Goal: Task Accomplishment & Management: Use online tool/utility

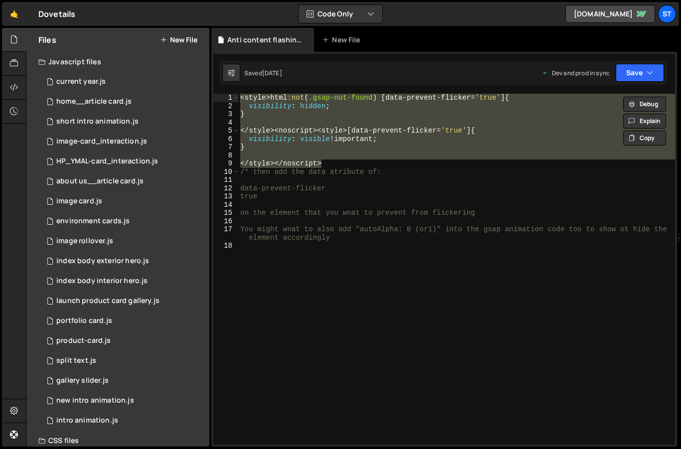
scroll to position [34, 0]
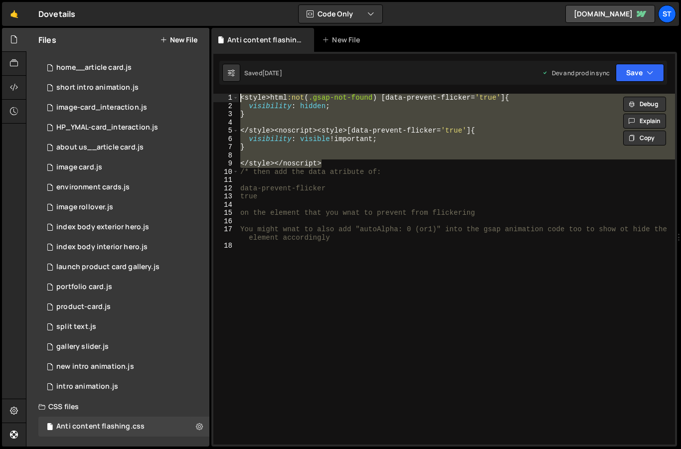
click at [48, 15] on div "Dovetails ⚠️ Code is being edited in another browser" at bounding box center [56, 14] width 37 height 12
click at [13, 13] on link "🤙" at bounding box center [14, 14] width 24 height 24
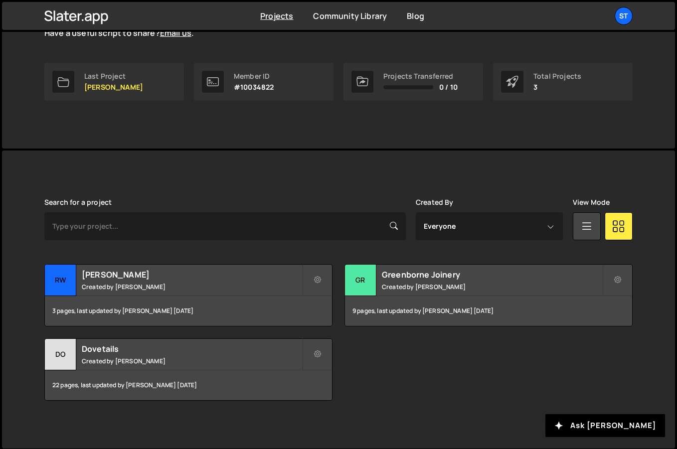
scroll to position [138, 0]
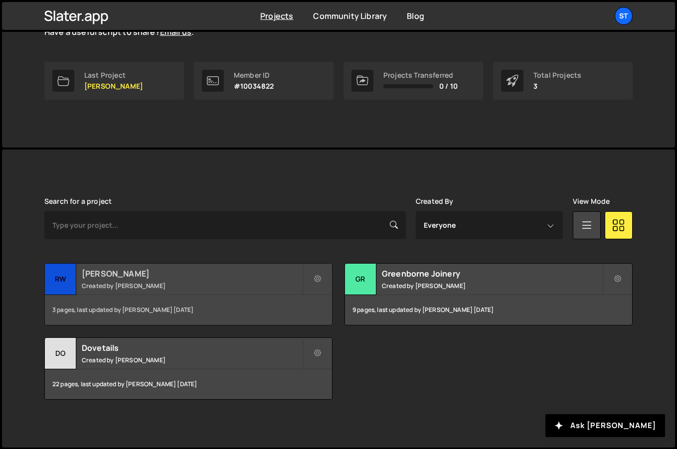
click at [117, 273] on h2 "RW Armstrong" at bounding box center [192, 273] width 220 height 11
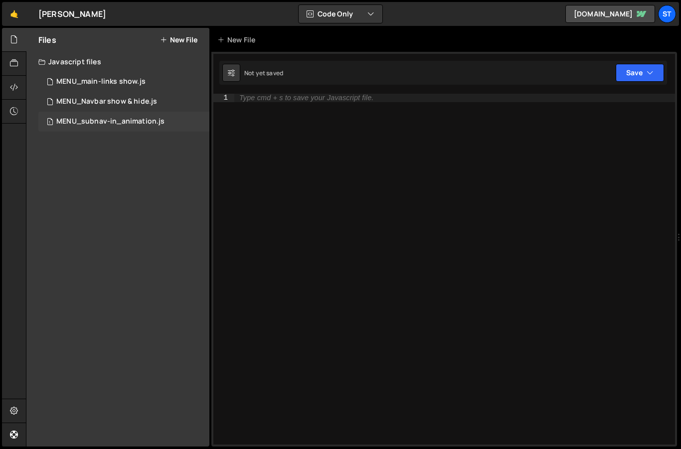
click at [100, 119] on div "MENU_subnav-in_animation.js" at bounding box center [110, 121] width 108 height 9
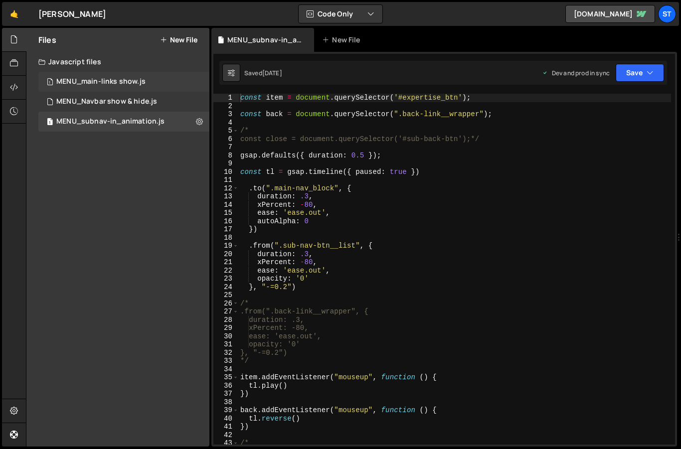
click at [103, 81] on div "MENU_main-links show.js" at bounding box center [100, 81] width 89 height 9
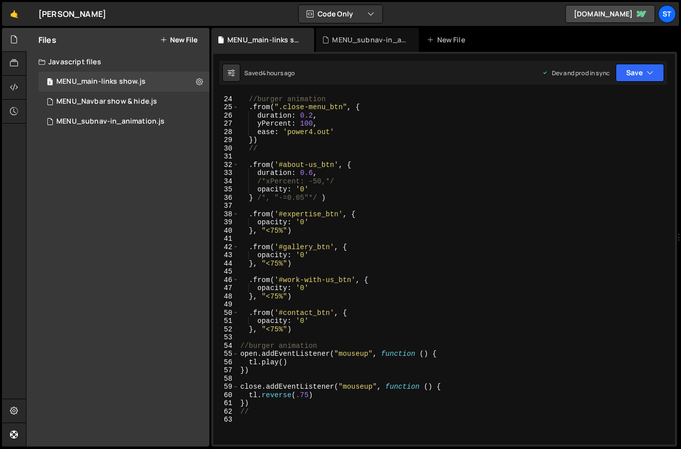
scroll to position [189, 0]
click at [127, 121] on div "MENU_subnav-in_animation.js" at bounding box center [110, 121] width 108 height 9
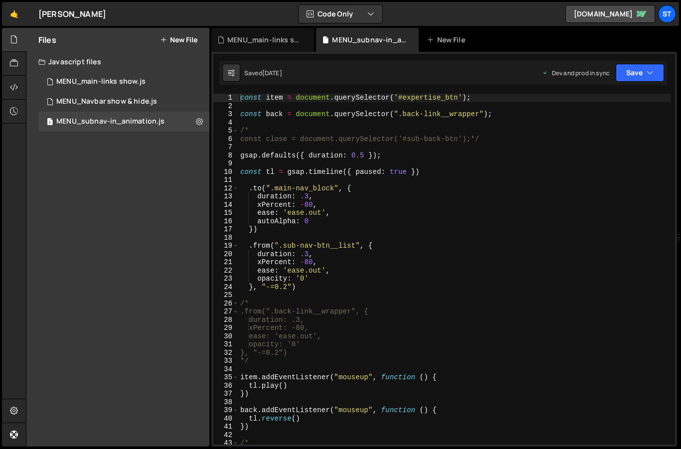
scroll to position [0, 0]
click at [95, 99] on div "MENU_Navbar show & hide.js" at bounding box center [106, 101] width 101 height 9
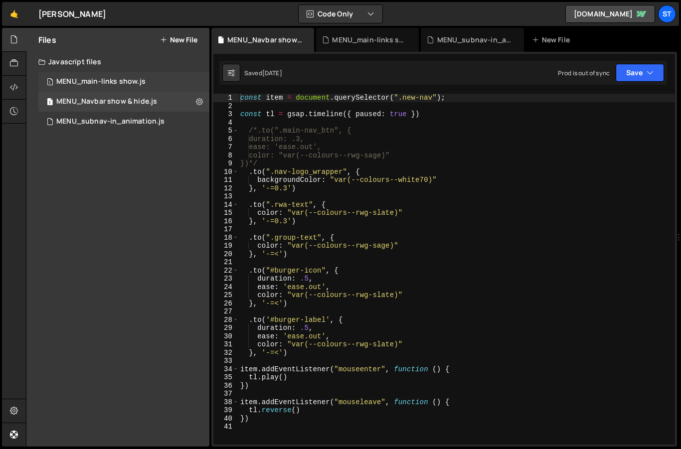
click at [89, 83] on div "MENU_main-links show.js" at bounding box center [100, 81] width 89 height 9
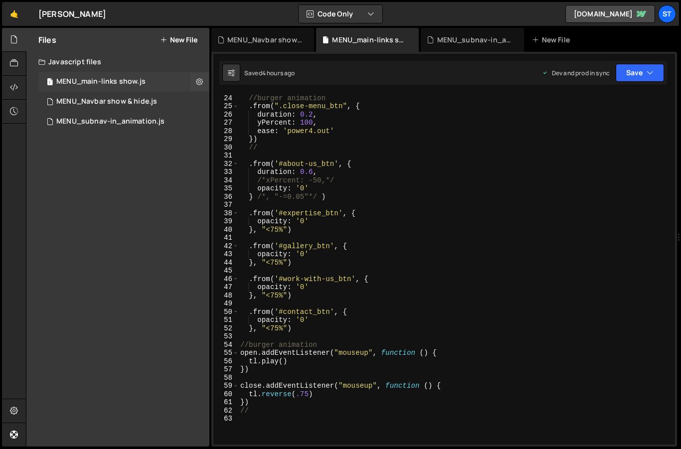
scroll to position [1787, 0]
click at [92, 102] on div "MENU_Navbar show & hide.js" at bounding box center [106, 101] width 101 height 9
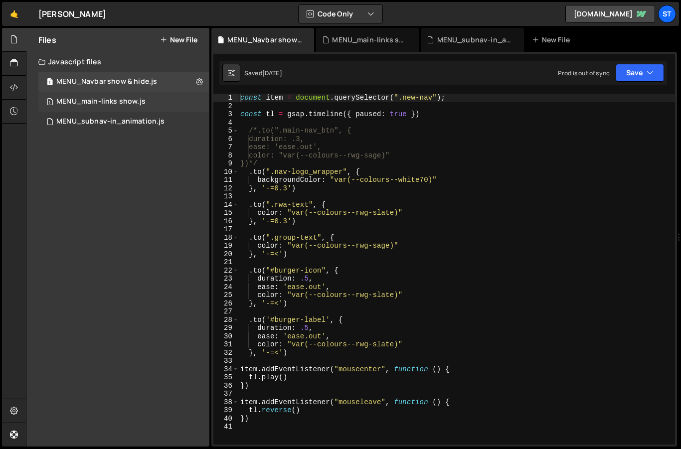
click at [114, 104] on div "MENU_main-links show.js" at bounding box center [100, 101] width 89 height 9
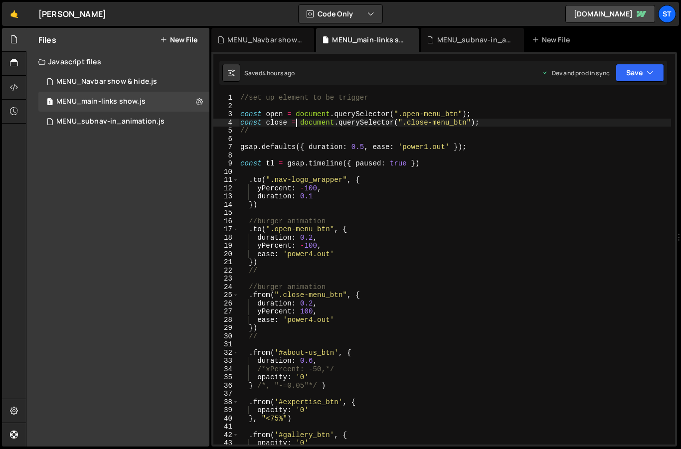
click at [296, 120] on div "//set up element to be trigger const open = document . querySelector ( ".open-m…" at bounding box center [454, 277] width 432 height 367
type textarea "//"
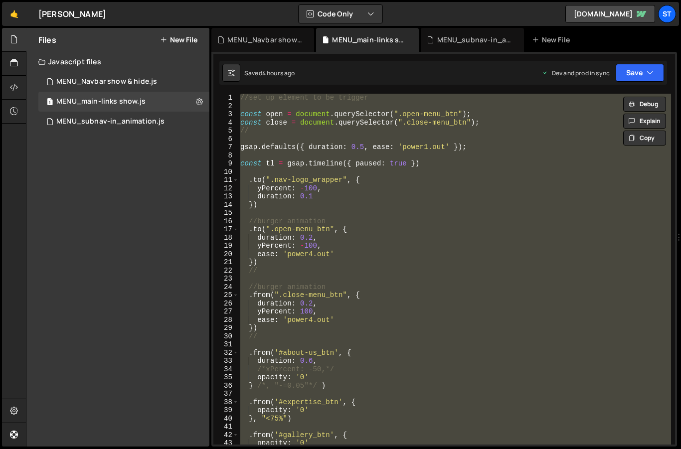
click at [152, 153] on div "Files New File Javascript files 1 MENU_Navbar show & hide.js 0 1 MENU_main-link…" at bounding box center [117, 237] width 183 height 418
click at [175, 41] on button "New File" at bounding box center [178, 40] width 37 height 8
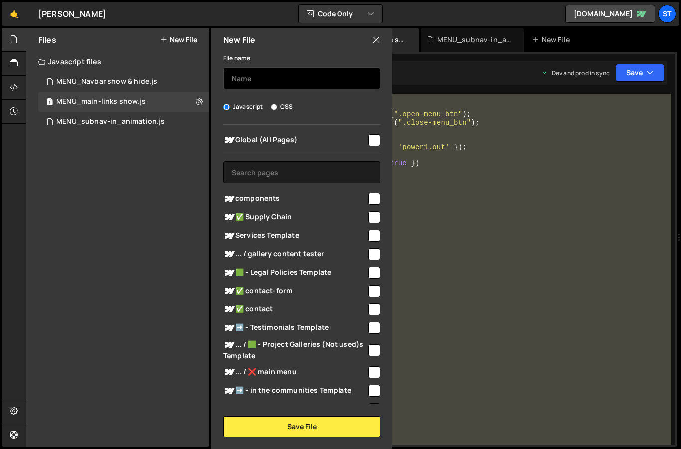
click at [237, 82] on input "text" at bounding box center [301, 78] width 157 height 22
type input "MENU (test)_main-nav&subnav"
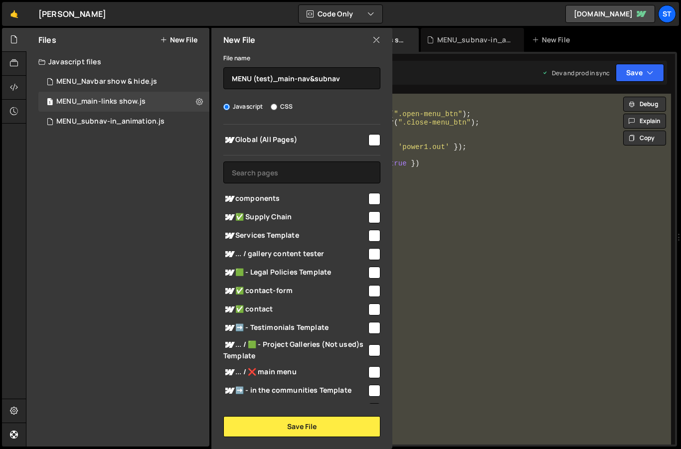
click at [368, 140] on input "checkbox" at bounding box center [374, 140] width 12 height 12
checkbox input "true"
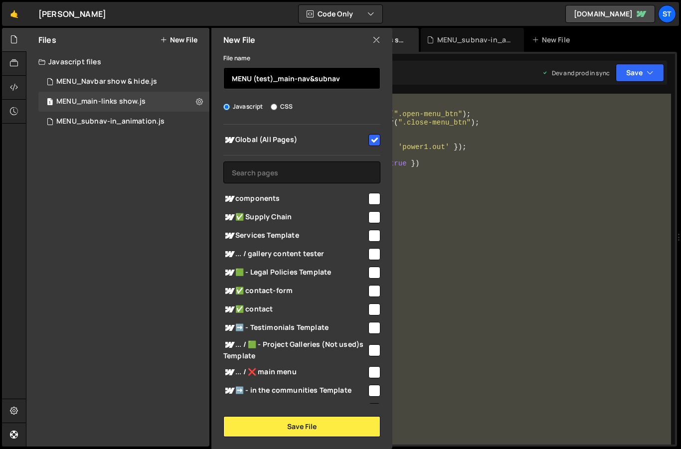
click at [345, 80] on input "MENU (test)_main-nav&subnav" at bounding box center [301, 78] width 157 height 22
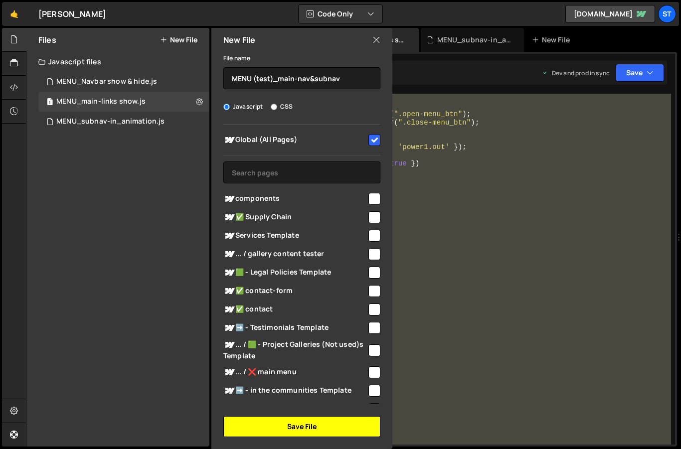
click at [285, 427] on button "Save File" at bounding box center [301, 426] width 157 height 21
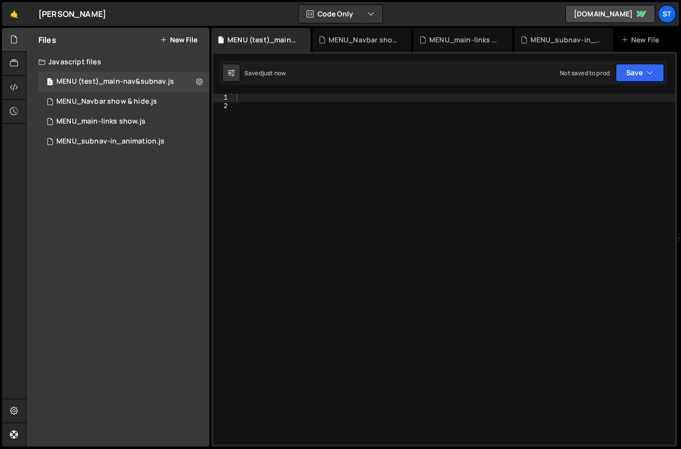
click at [278, 100] on div at bounding box center [454, 277] width 440 height 367
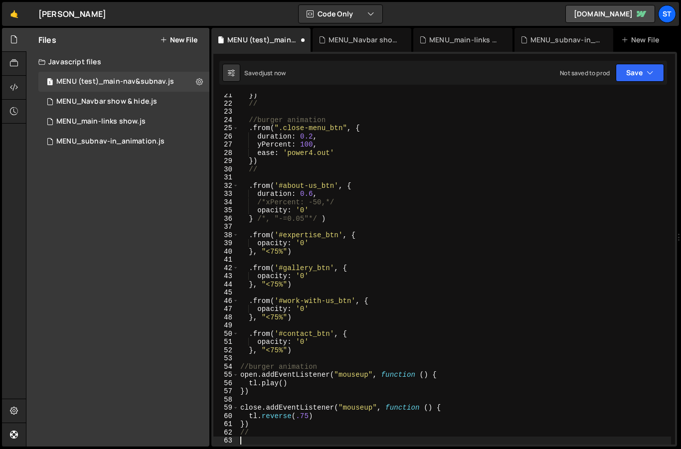
scroll to position [167, 0]
click at [648, 74] on icon "button" at bounding box center [649, 73] width 7 height 10
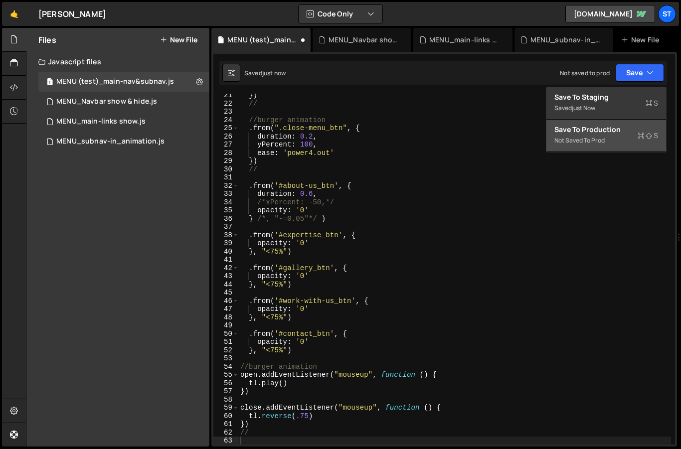
click at [601, 131] on div "Save to Production S" at bounding box center [606, 130] width 104 height 10
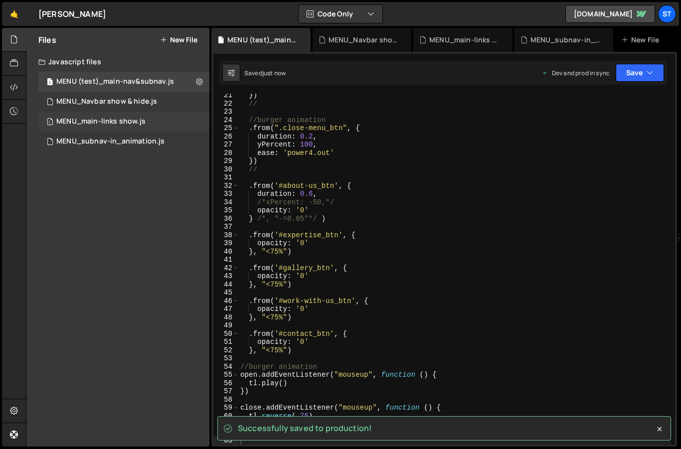
click at [86, 125] on div "MENU_main-links show.js" at bounding box center [100, 121] width 89 height 9
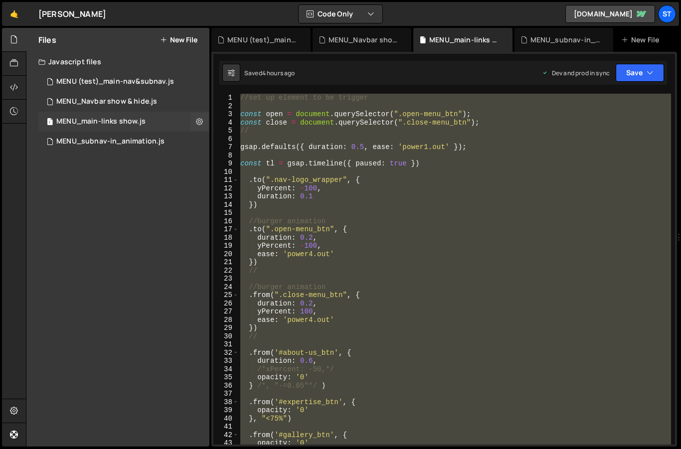
scroll to position [1787, 0]
click at [205, 122] on button at bounding box center [199, 122] width 18 height 18
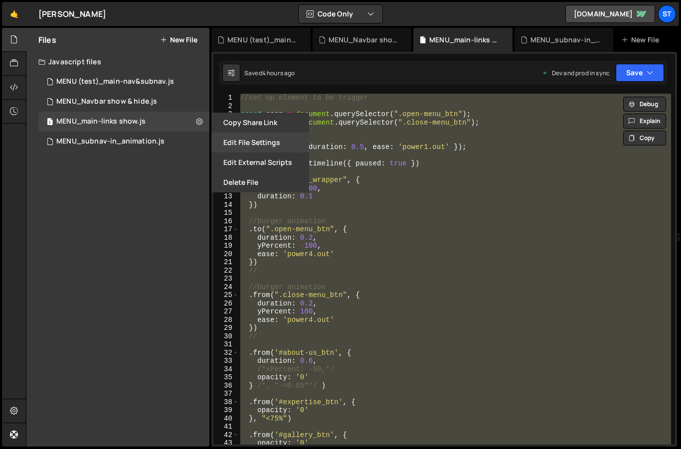
click at [263, 136] on button "Edit File Settings" at bounding box center [260, 143] width 98 height 20
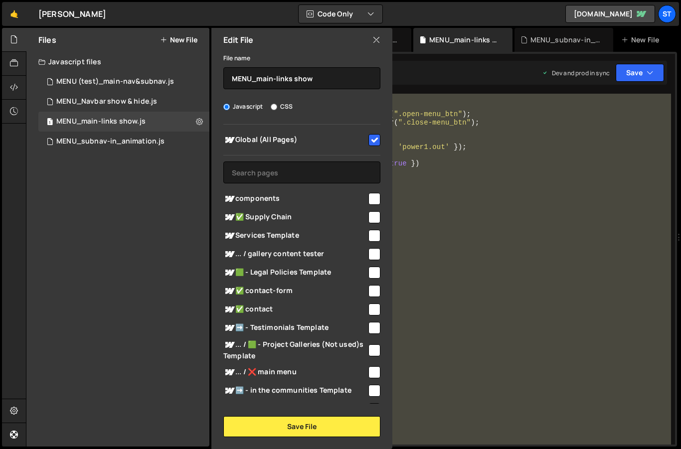
click at [371, 137] on input "checkbox" at bounding box center [374, 140] width 12 height 12
checkbox input "false"
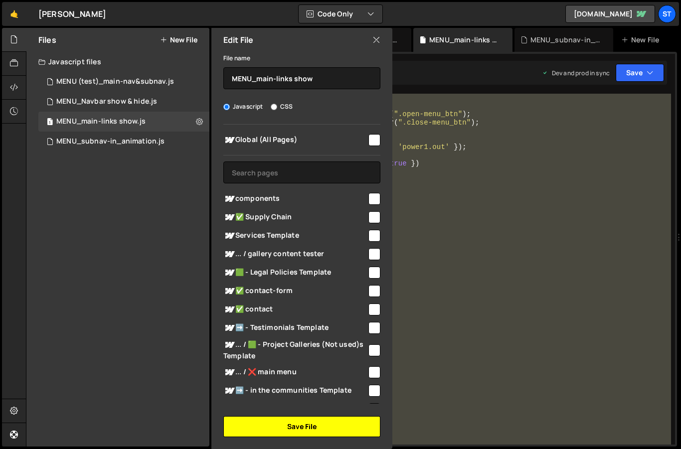
click at [296, 424] on button "Save File" at bounding box center [301, 426] width 157 height 21
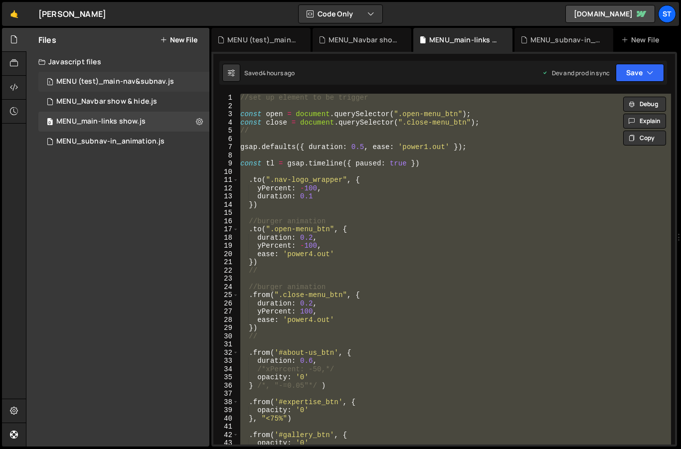
click at [108, 83] on div "MENU (test)_main-nav&subnav.js" at bounding box center [115, 81] width 118 height 9
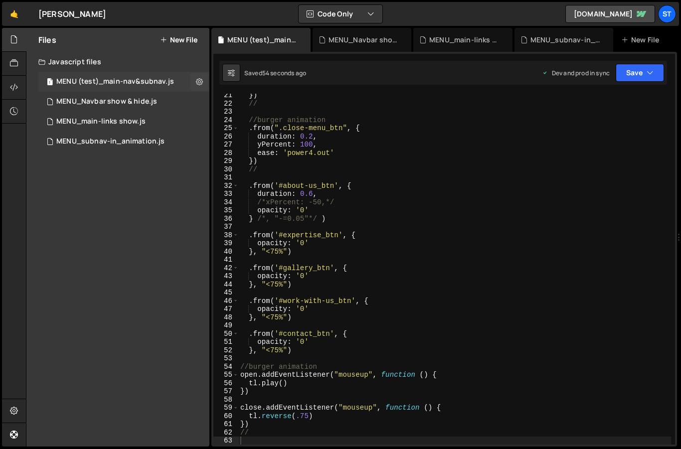
scroll to position [0, 0]
click at [200, 80] on icon at bounding box center [199, 81] width 7 height 9
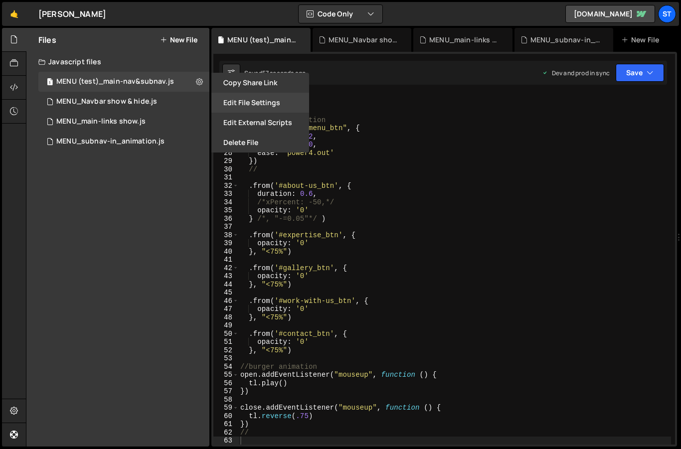
click at [261, 99] on button "Edit File Settings" at bounding box center [260, 103] width 98 height 20
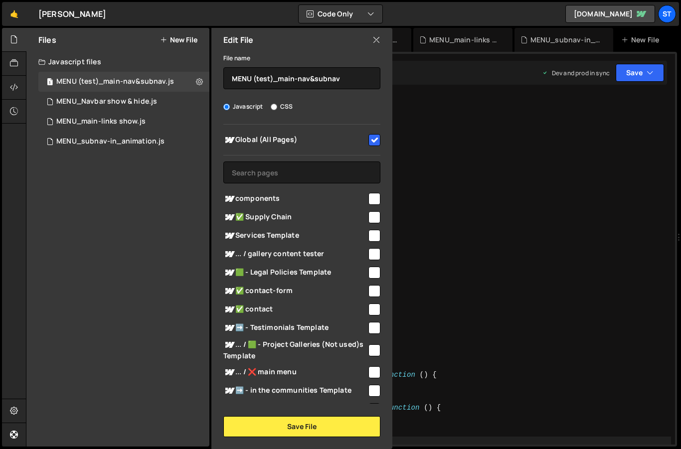
type textarea "//burger animation"
click at [654, 116] on div "}) // //burger animation . from ( ".close-menu_btn" , { duration : 0.2 , yPerce…" at bounding box center [454, 274] width 432 height 367
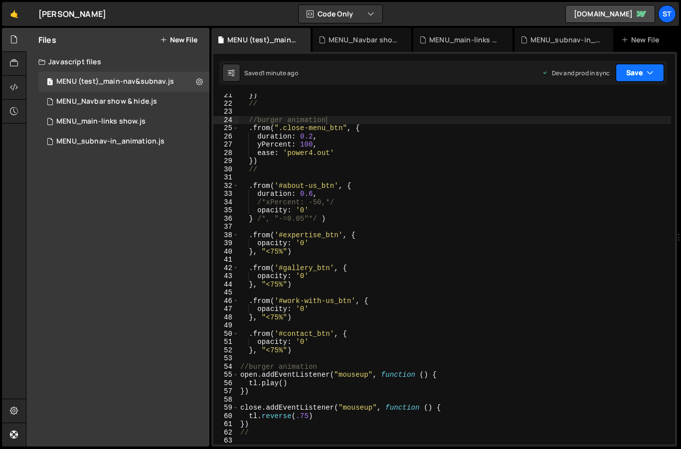
click at [649, 74] on icon "button" at bounding box center [649, 73] width 7 height 10
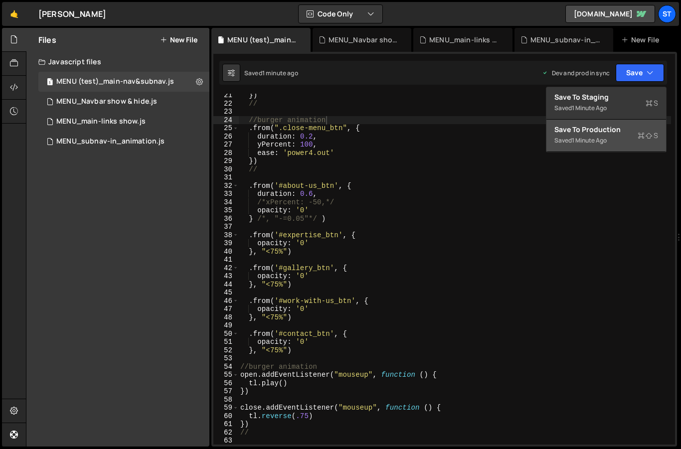
click at [604, 135] on div "Saved 1 minute ago" at bounding box center [606, 141] width 104 height 12
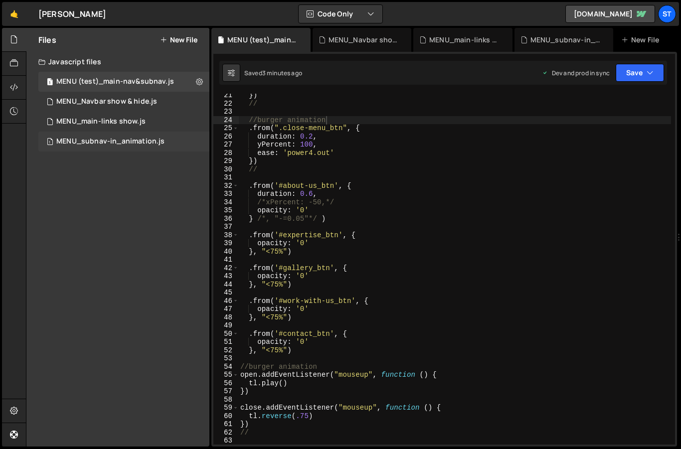
click at [119, 138] on div "MENU_subnav-in_animation.js" at bounding box center [110, 141] width 108 height 9
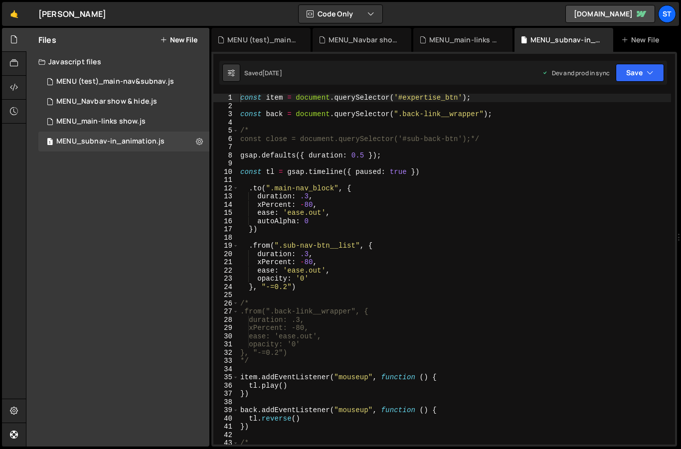
click at [382, 107] on div "const item = document . querySelector ( '#expertise_btn' ) ; const back = docum…" at bounding box center [454, 277] width 432 height 367
click at [100, 84] on div "MENU (test)_main-nav&subnav.js" at bounding box center [115, 81] width 118 height 9
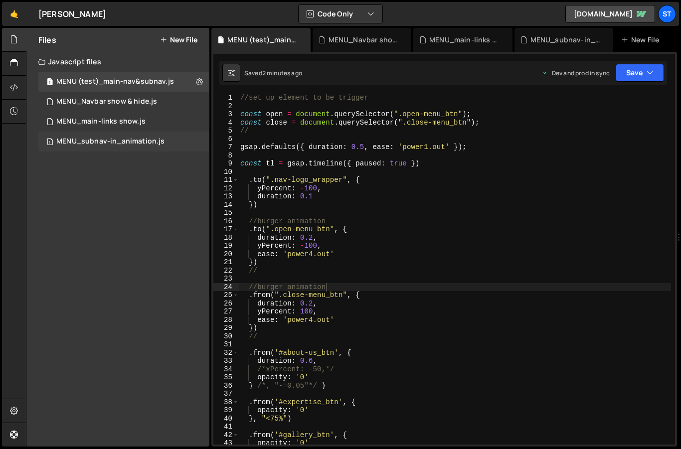
click at [120, 139] on div "MENU_subnav-in_animation.js" at bounding box center [110, 141] width 108 height 9
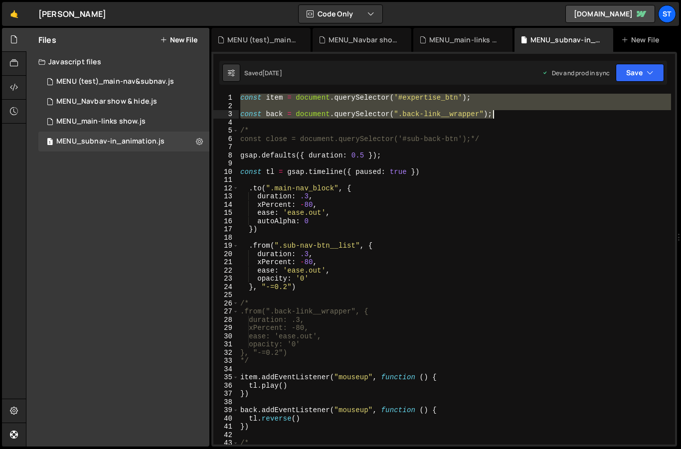
drag, startPoint x: 240, startPoint y: 96, endPoint x: 516, endPoint y: 113, distance: 276.5
click at [516, 113] on div "const item = document . querySelector ( '#expertise_btn' ) ; const back = docum…" at bounding box center [454, 277] width 432 height 367
type textarea "const back = document.querySelector(".back-link__wrapper");"
click at [148, 84] on div "MENU (test)_main-nav&subnav.js" at bounding box center [115, 81] width 118 height 9
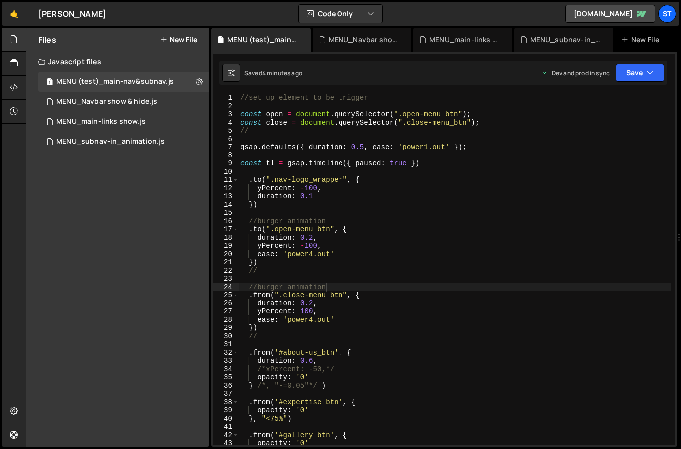
type textarea "const close = document.querySelector(".close-menu_btn");"
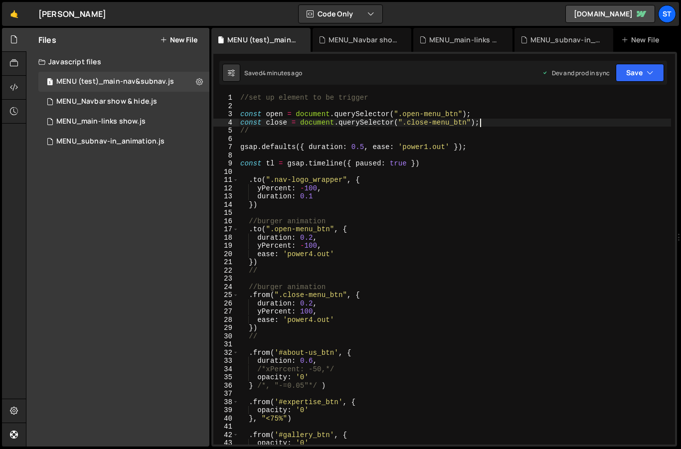
click at [489, 124] on div "//set up element to be trigger const open = document . querySelector ( ".open-m…" at bounding box center [454, 277] width 432 height 367
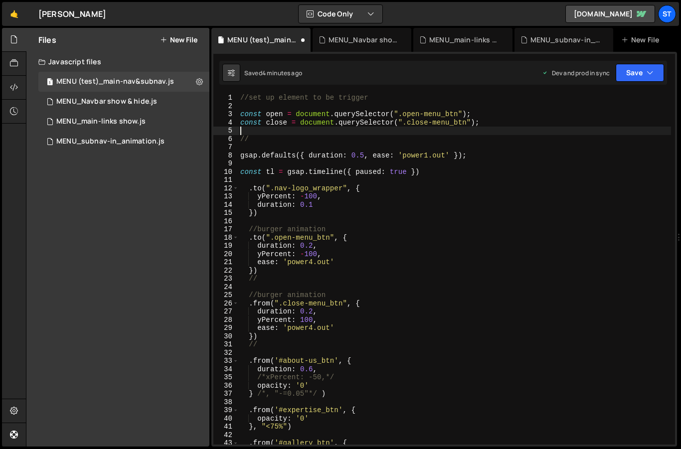
paste textarea "const back = document.querySelector(".back-link__wrapper");"
type textarea "const back = document.querySelector(".back-link__wrapper");"
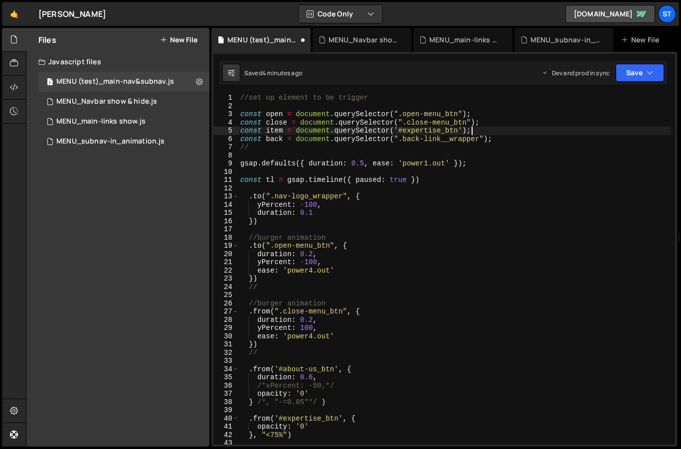
type textarea "const close = document.querySelector(".close-menu_btn");"
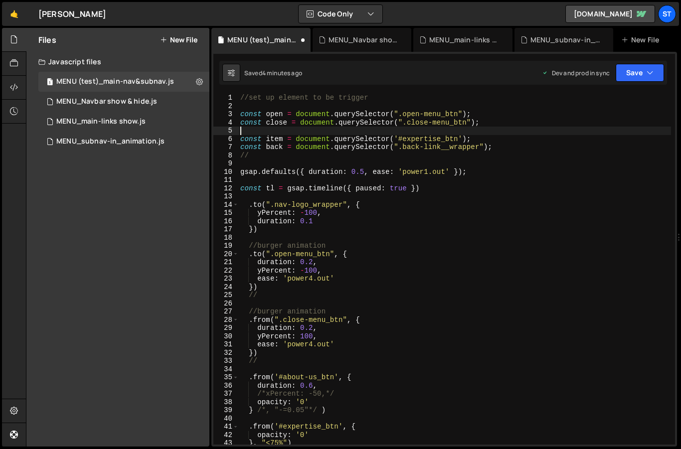
click at [508, 149] on div "//set up element to be trigger const open = document . querySelector ( ".open-m…" at bounding box center [454, 277] width 432 height 367
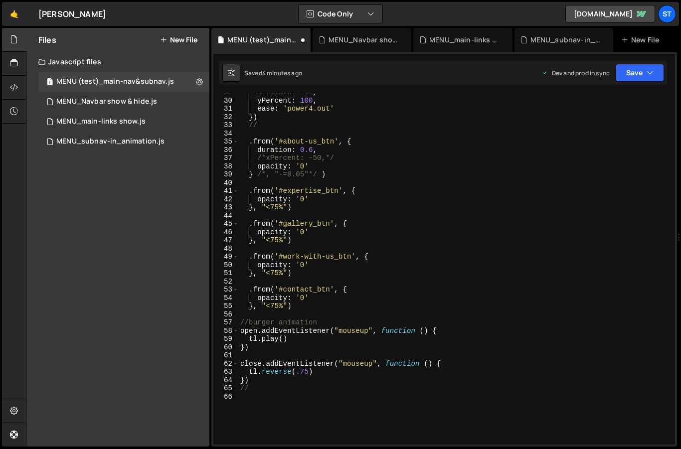
scroll to position [246, 0]
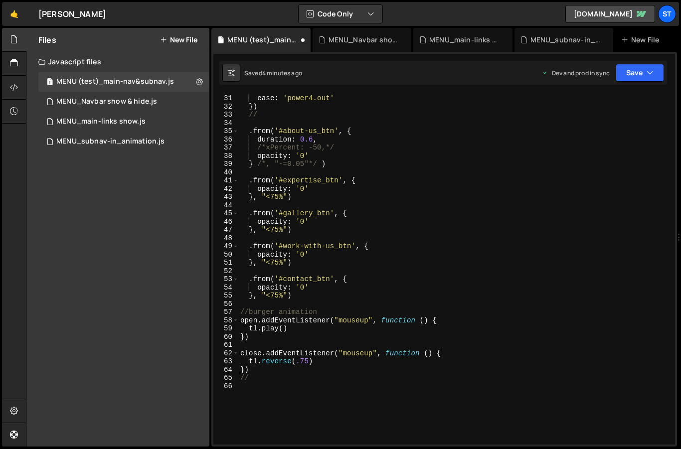
click at [300, 294] on div "yPercent : 100 , ease : 'power4.out' }) // . from ( '#about-us_btn' , { duratio…" at bounding box center [454, 269] width 432 height 367
type textarea "}, "<75%")"
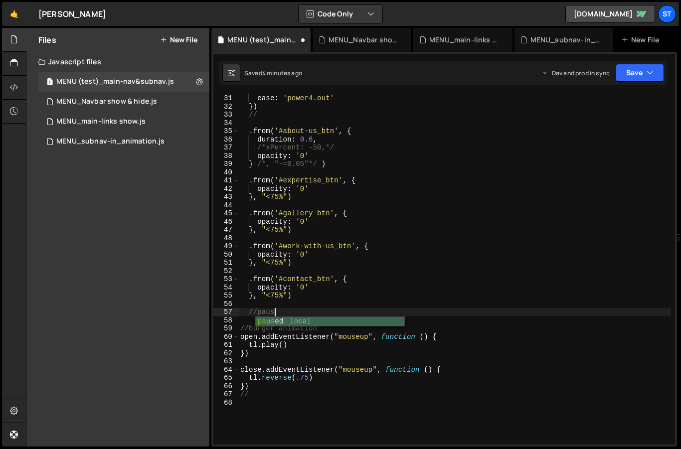
scroll to position [0, 2]
type textarea "//pause"
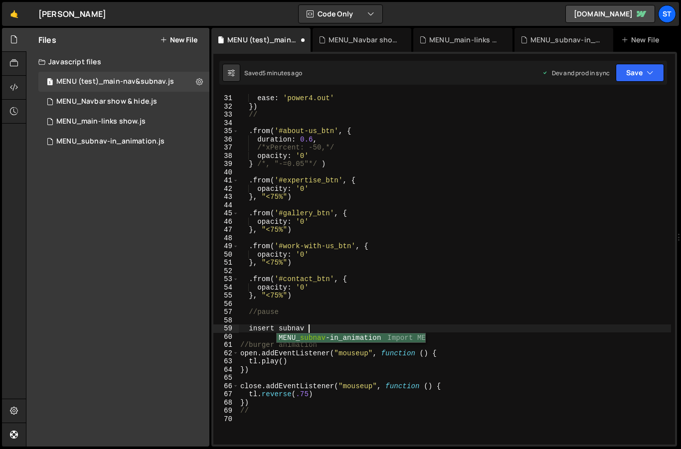
scroll to position [0, 4]
type textarea "i"
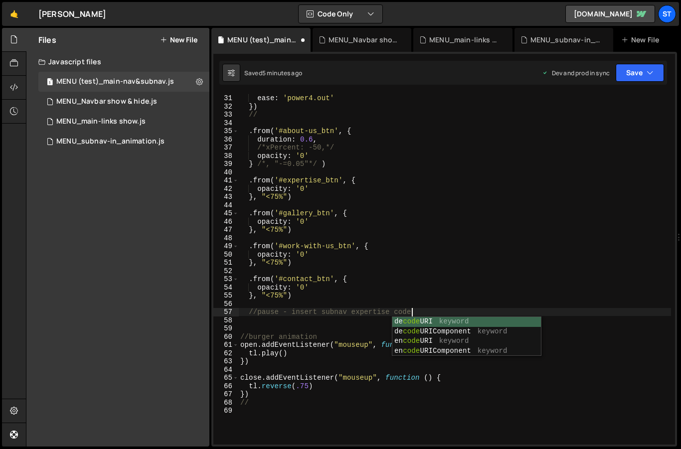
scroll to position [0, 11]
type textarea "//pause - insert subnav expertise code"
click at [245, 325] on div "yPercent : 100 , ease : 'power4.out' }) // . from ( '#about-us_btn' , { duratio…" at bounding box center [454, 269] width 432 height 367
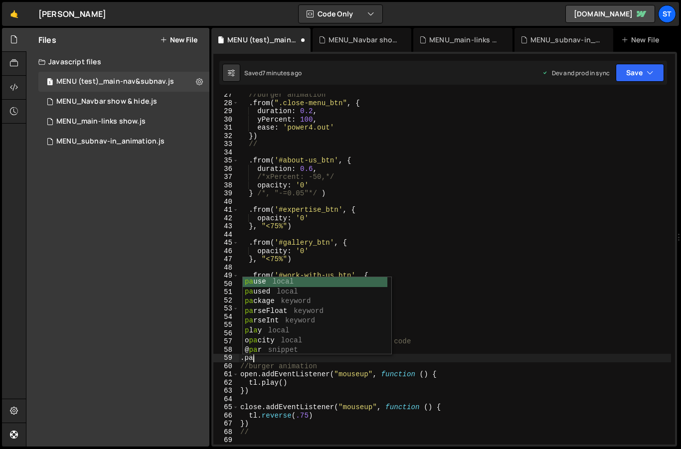
scroll to position [0, 0]
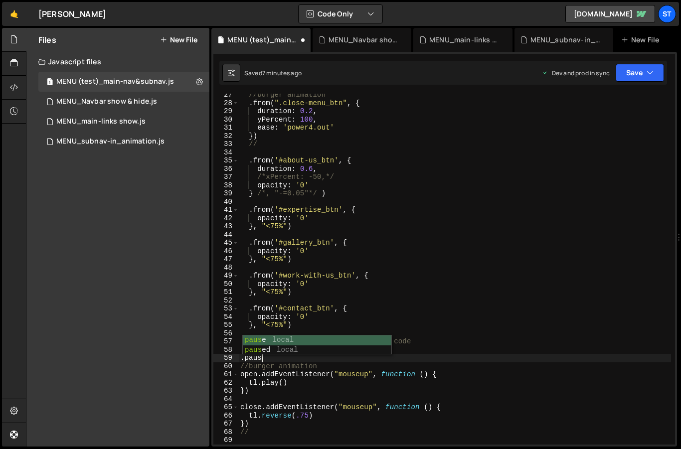
type textarea ".pause"
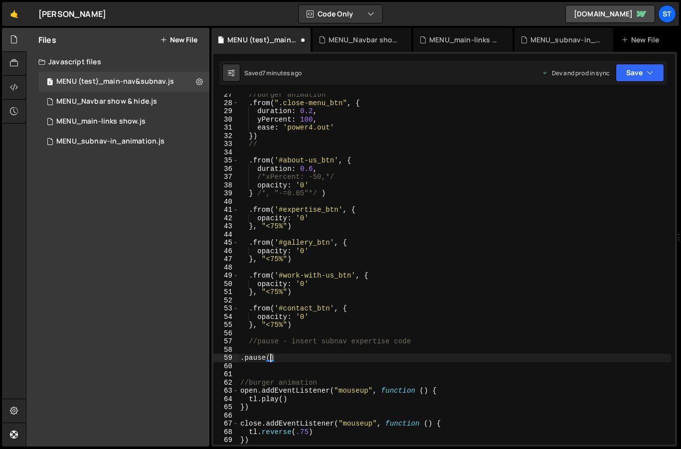
scroll to position [0, 1]
type textarea ".pause();"
click at [379, 361] on div "//burger animation . from ( ".close-menu_btn" , { duration : 0.2 , yPercent : 1…" at bounding box center [454, 274] width 432 height 367
drag, startPoint x: 291, startPoint y: 358, endPoint x: 168, endPoint y: 358, distance: 123.5
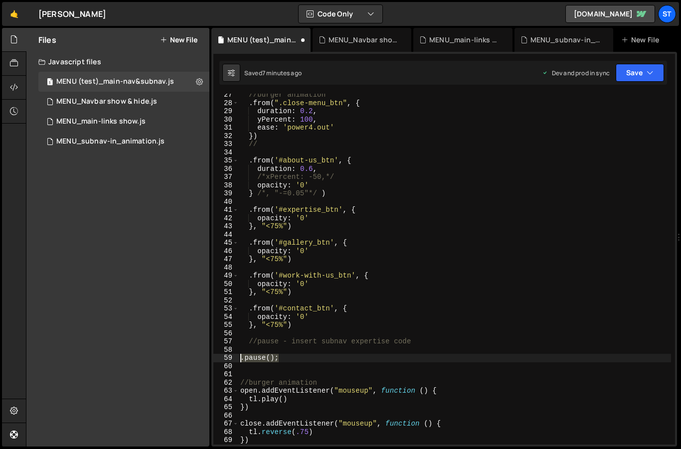
click at [168, 358] on div "Files New File Javascript files 1 MENU (test)_main-nav&subnav.js 0 1 MENU_Navba…" at bounding box center [353, 237] width 655 height 419
type textarea ".pause();"
click at [89, 141] on div "MENU_subnav-in_animation.js" at bounding box center [110, 141] width 108 height 9
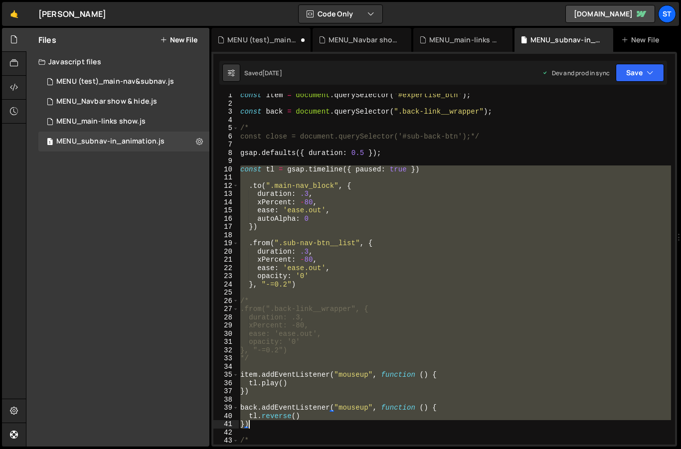
scroll to position [35, 0]
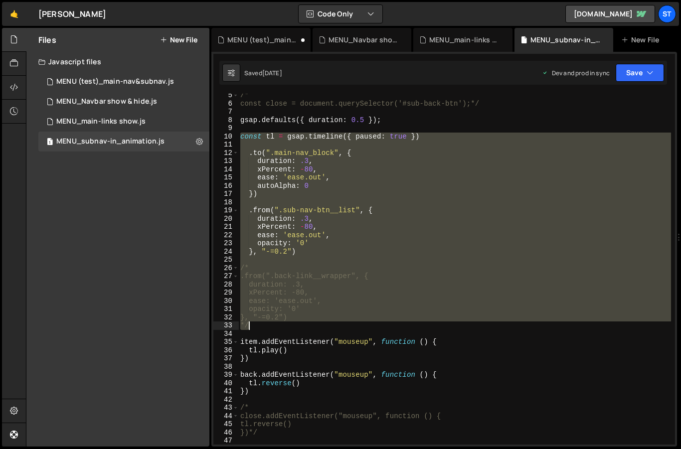
drag, startPoint x: 240, startPoint y: 173, endPoint x: 361, endPoint y: 324, distance: 193.9
click at [361, 324] on div "/* const close = document.querySelector('#sub-back-btn');*/ gsap . defaults ({ …" at bounding box center [454, 274] width 432 height 367
type textarea "}, "-=0.2") */"
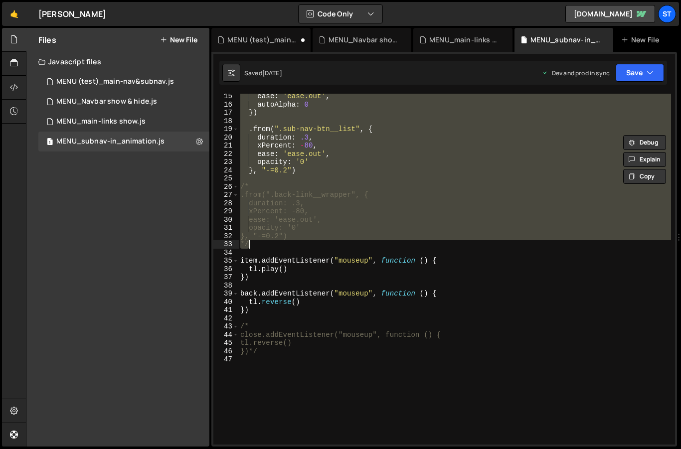
scroll to position [157, 0]
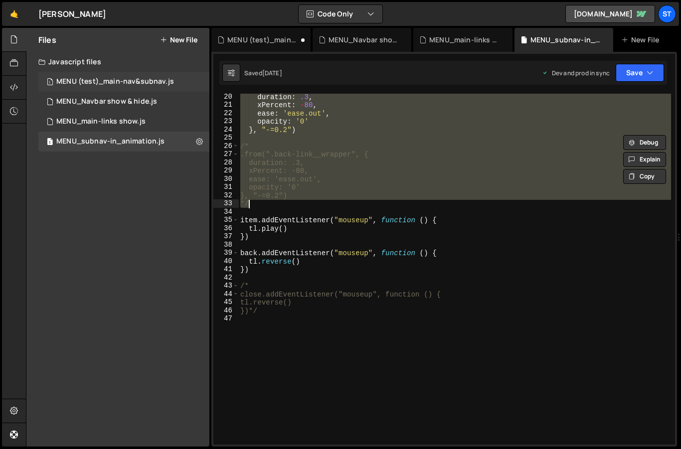
click at [100, 83] on div "MENU (test)_main-nav&subnav.js" at bounding box center [115, 81] width 118 height 9
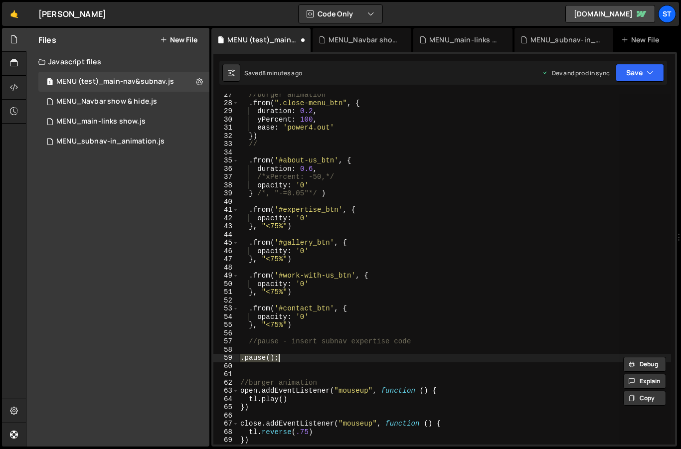
click at [280, 359] on div "//burger animation . from ( ".close-menu_btn" , { duration : 0.2 , yPercent : 1…" at bounding box center [454, 269] width 432 height 351
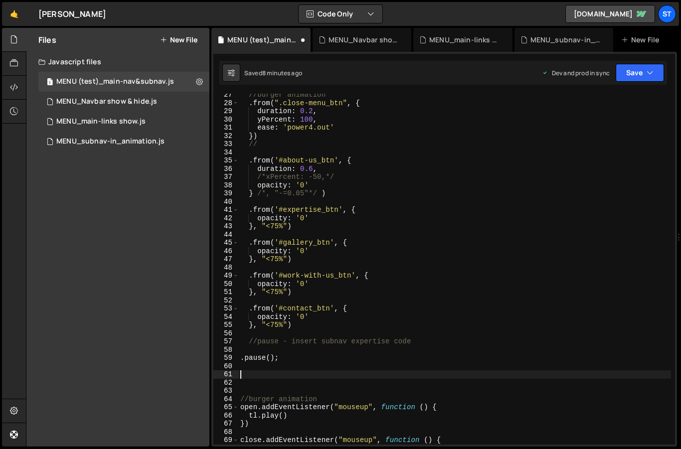
paste textarea "*/"
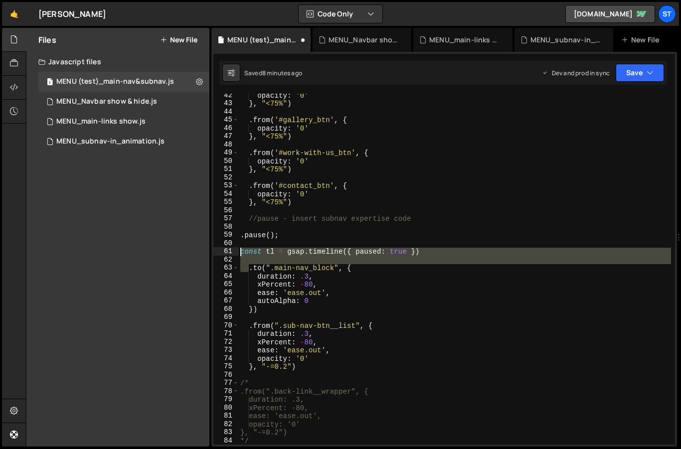
drag, startPoint x: 248, startPoint y: 269, endPoint x: 234, endPoint y: 252, distance: 21.9
click at [234, 252] on div "*/ 42 43 44 45 46 47 48 49 50 51 52 53 54 55 56 57 58 59 60 61 62 63 64 65 66 6…" at bounding box center [443, 269] width 461 height 351
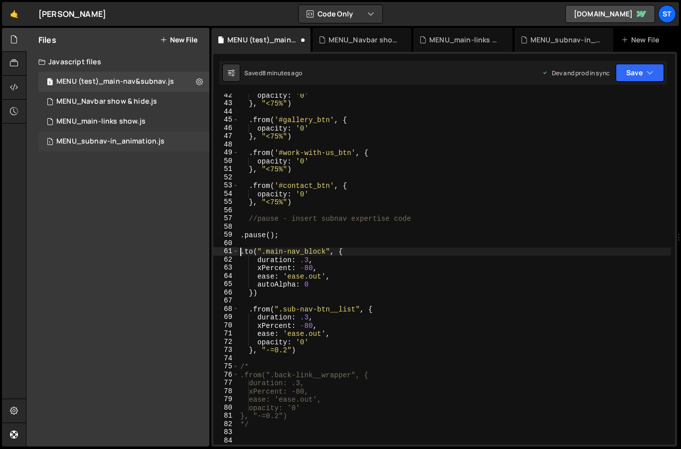
type textarea ".to(".main-nav_block", {"
click at [101, 141] on div "MENU_subnav-in_animation.js" at bounding box center [110, 141] width 108 height 9
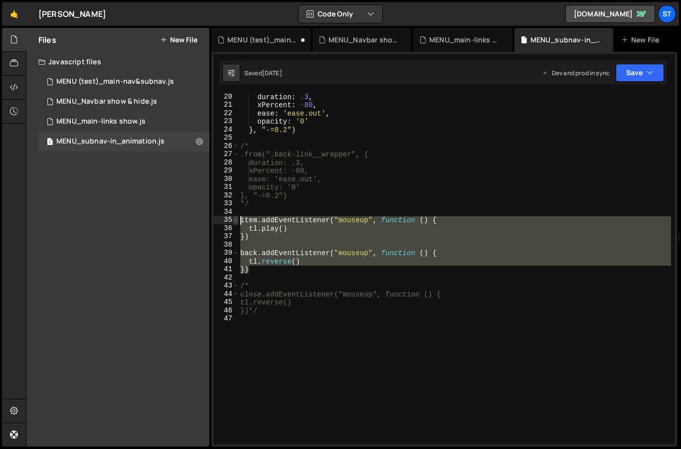
drag, startPoint x: 250, startPoint y: 270, endPoint x: 233, endPoint y: 218, distance: 54.2
click at [233, 218] on div "}) 20 21 22 23 24 25 26 27 28 29 30 31 32 33 34 35 36 37 38 39 40 41 42 43 44 4…" at bounding box center [443, 269] width 461 height 351
type textarea "item.addEventListener("mouseup", function () { [DOMAIN_NAME]()"
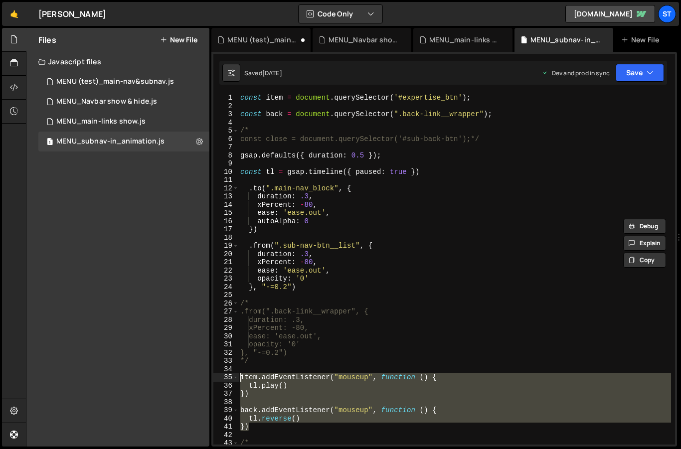
scroll to position [0, 0]
click at [132, 79] on div "MENU (test)_main-nav&subnav.js" at bounding box center [115, 81] width 118 height 9
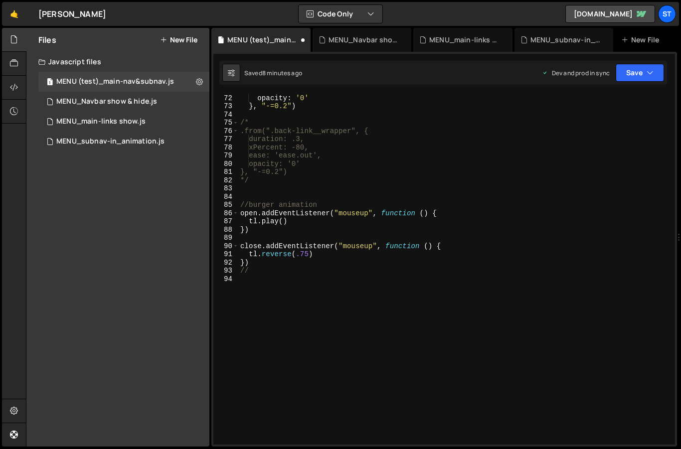
scroll to position [593, 0]
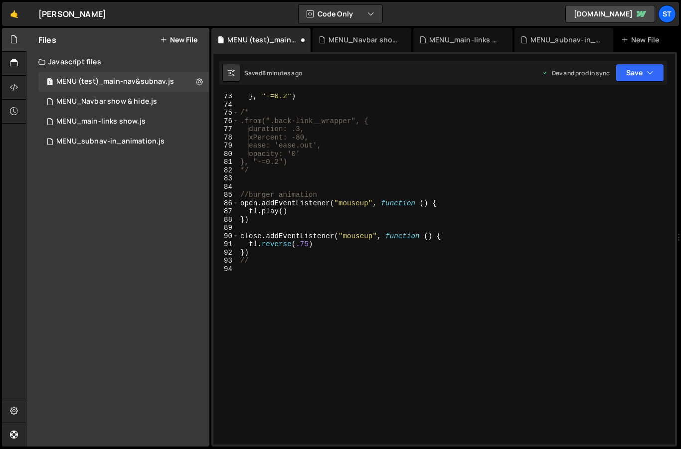
type textarea "})"
click at [258, 254] on div "} , "-=0.2" ) /* .from(".back-link__wrapper", { duration: .3, xPercent: -80, ea…" at bounding box center [454, 275] width 432 height 367
paste textarea "})"
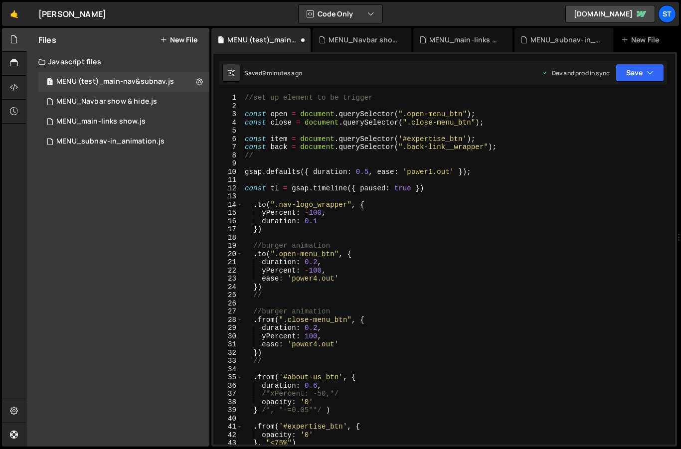
scroll to position [0, 0]
click at [646, 73] on icon "button" at bounding box center [649, 73] width 7 height 10
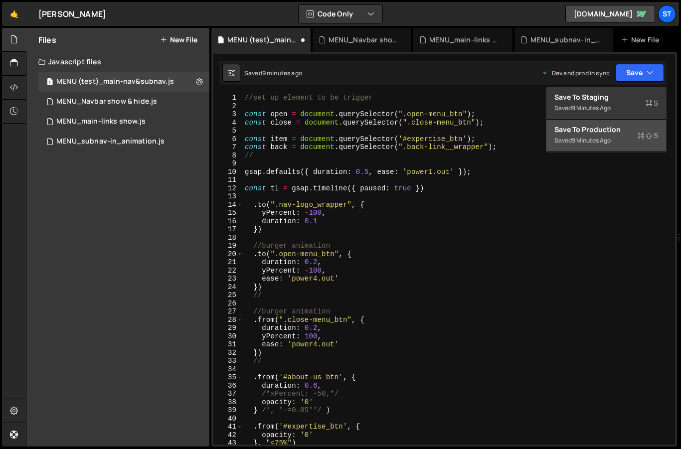
click at [575, 135] on div "Saved 9 minutes ago" at bounding box center [606, 141] width 104 height 12
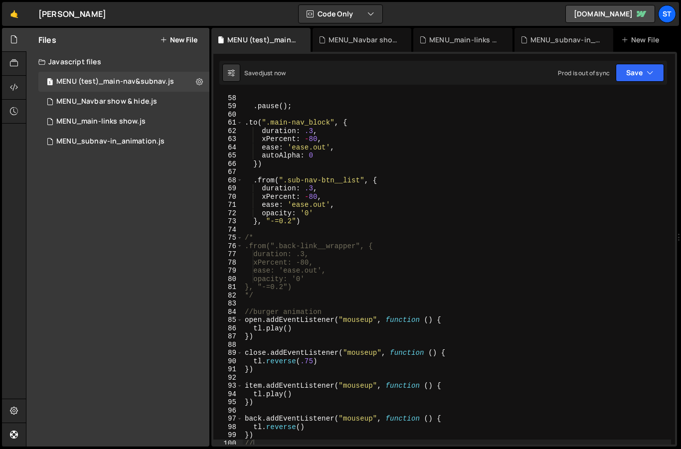
scroll to position [412, 0]
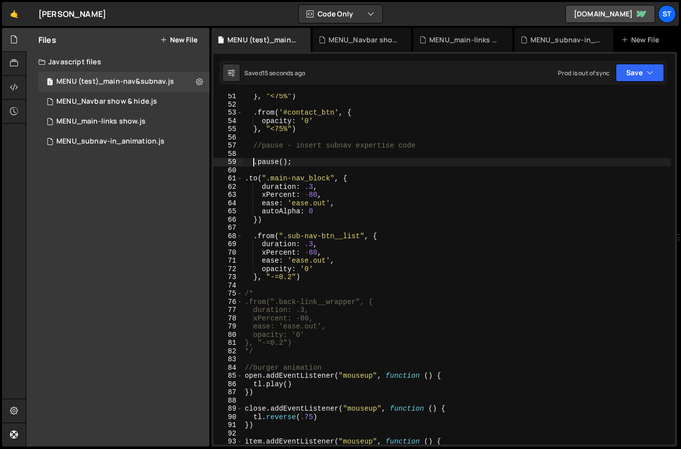
click at [252, 163] on div "} , "<75%" ) . from ( '#contact_btn' , { opacity : '0' } , "<75%" ) //pause - i…" at bounding box center [457, 275] width 428 height 367
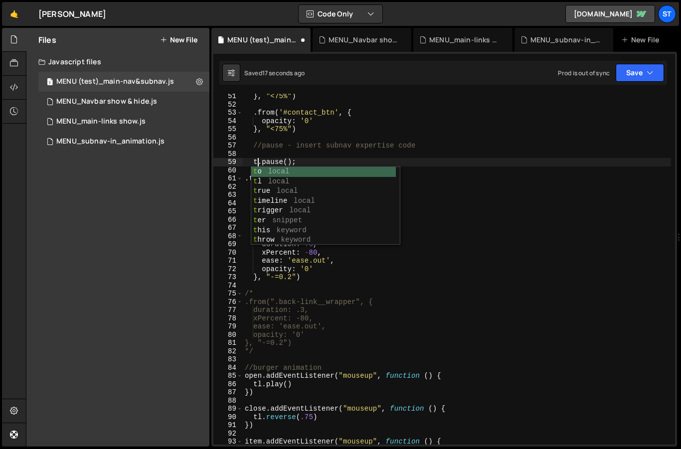
scroll to position [0, 1]
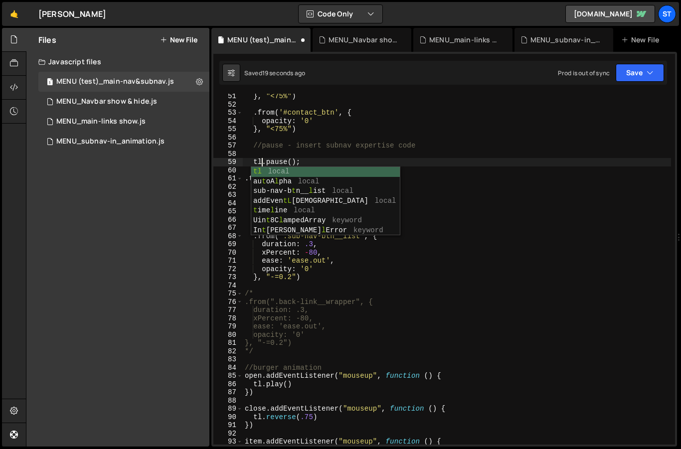
click at [641, 96] on div "} , "<75%" ) . from ( '#contact_btn' , { opacity : '0' } , "<75%" ) //pause - i…" at bounding box center [457, 275] width 428 height 367
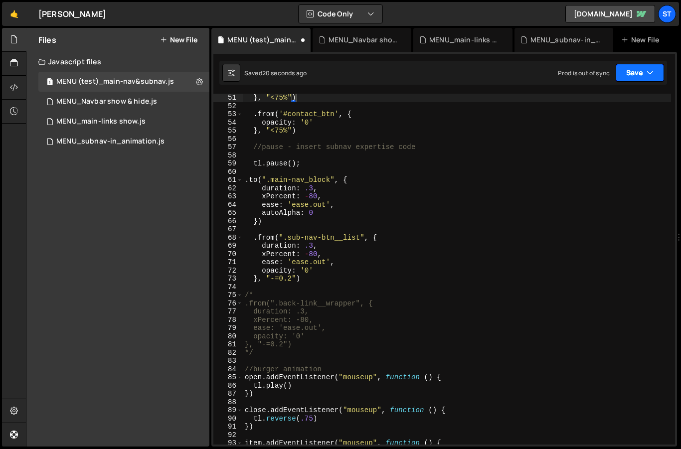
click at [641, 75] on button "Save" at bounding box center [639, 73] width 48 height 18
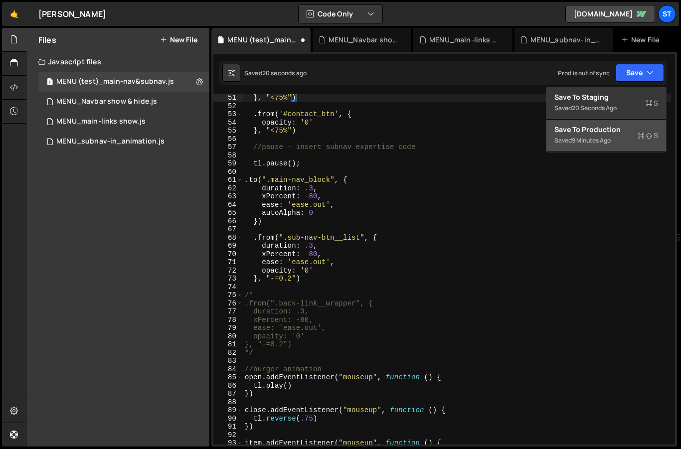
click at [584, 135] on div "Saved 9 minutes ago" at bounding box center [606, 141] width 104 height 12
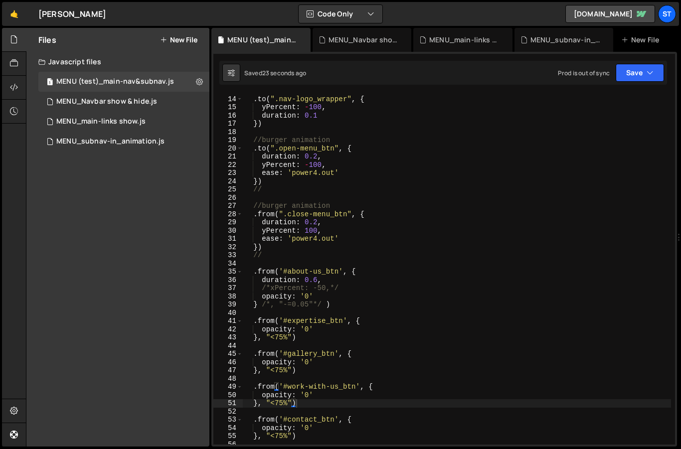
scroll to position [0, 0]
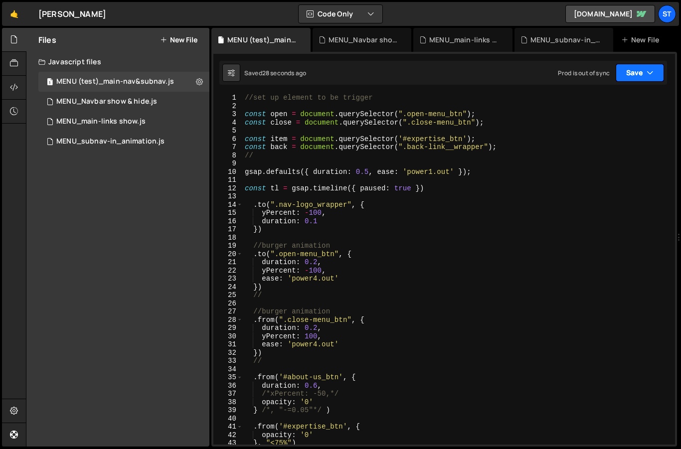
click at [648, 71] on icon "button" at bounding box center [649, 73] width 7 height 10
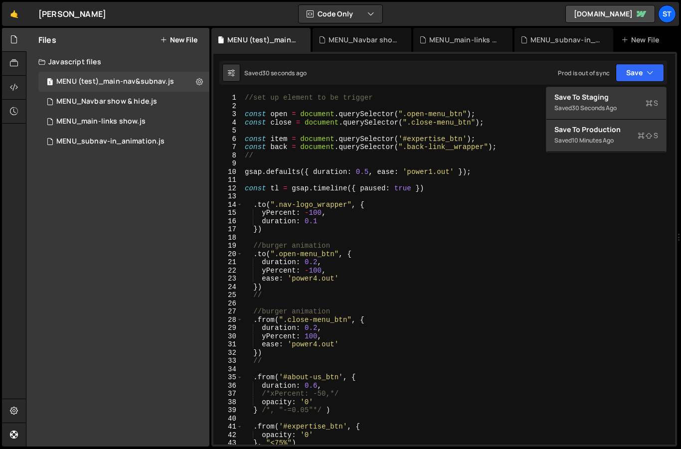
click at [509, 115] on div "//set up element to be trigger const open = document . querySelector ( ".open-m…" at bounding box center [457, 277] width 428 height 367
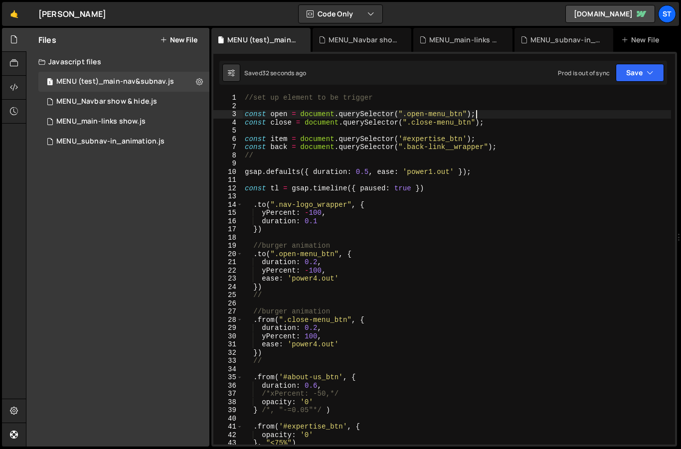
type textarea "//"
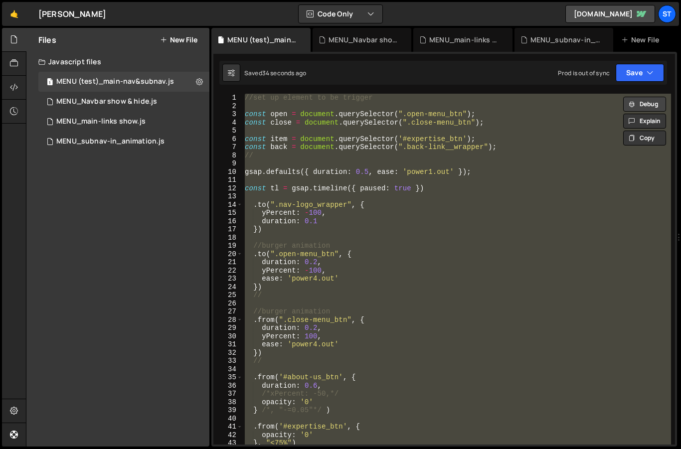
click at [647, 102] on button "Debug" at bounding box center [644, 104] width 43 height 15
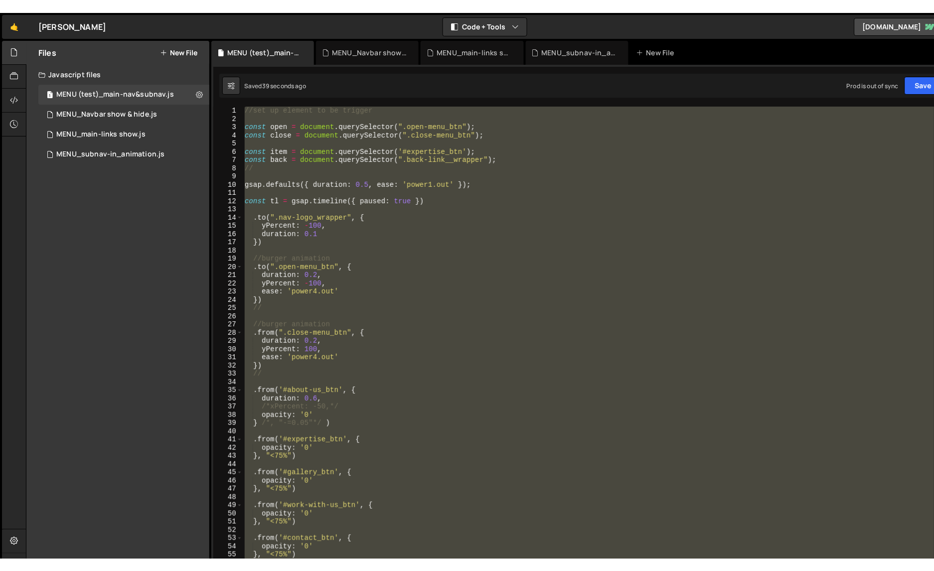
scroll to position [1285, 0]
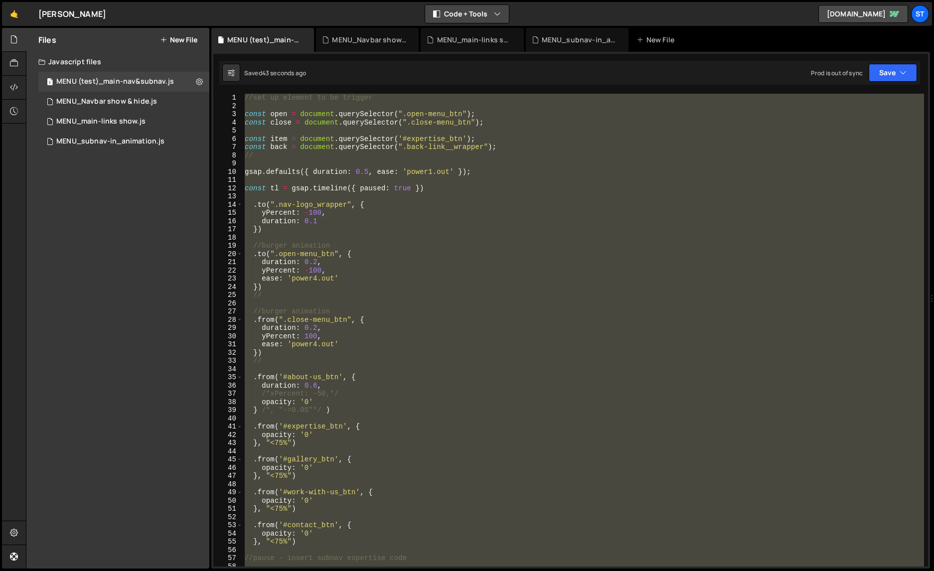
click at [496, 12] on icon "button" at bounding box center [497, 14] width 7 height 10
click at [452, 33] on button "Code Only" at bounding box center [467, 36] width 84 height 18
click at [472, 16] on button "Code Only" at bounding box center [467, 14] width 84 height 18
click at [467, 49] on button "Code + Tools" at bounding box center [467, 54] width 84 height 18
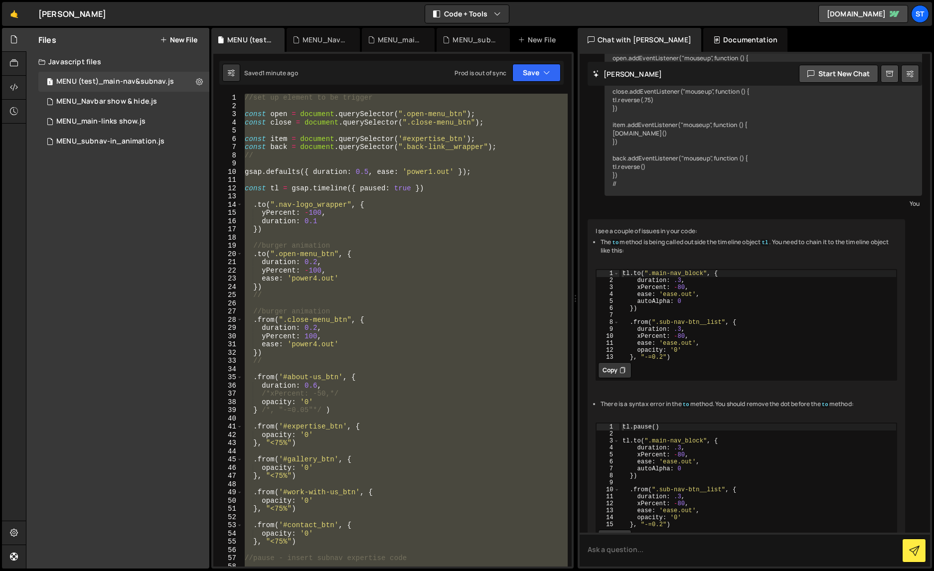
scroll to position [758, 0]
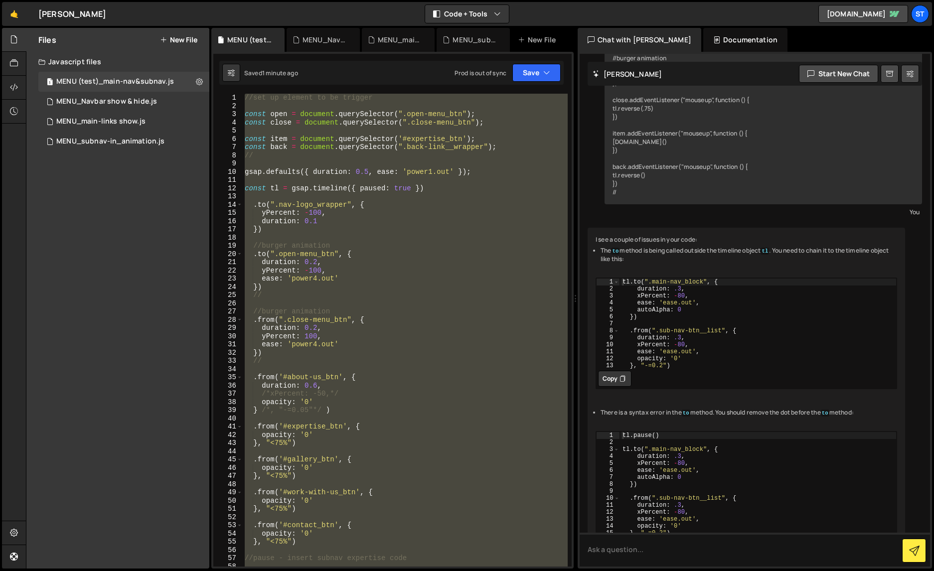
type textarea "ease: 'ease.out',"
click at [680, 311] on div "tl . to ( ".main-nav_block" , { duration : .3 , xPercent : - 80 , ease : 'ease.…" at bounding box center [758, 330] width 276 height 105
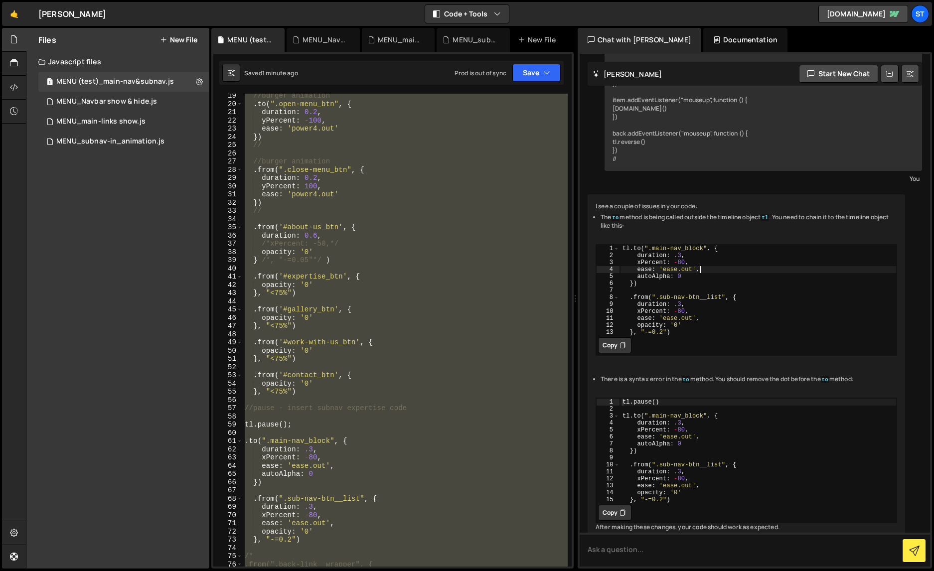
scroll to position [150, 0]
click at [245, 444] on div "//burger animation . to ( ".open-menu_btn" , { duration : 0.2 , yPercent : - 10…" at bounding box center [405, 330] width 325 height 473
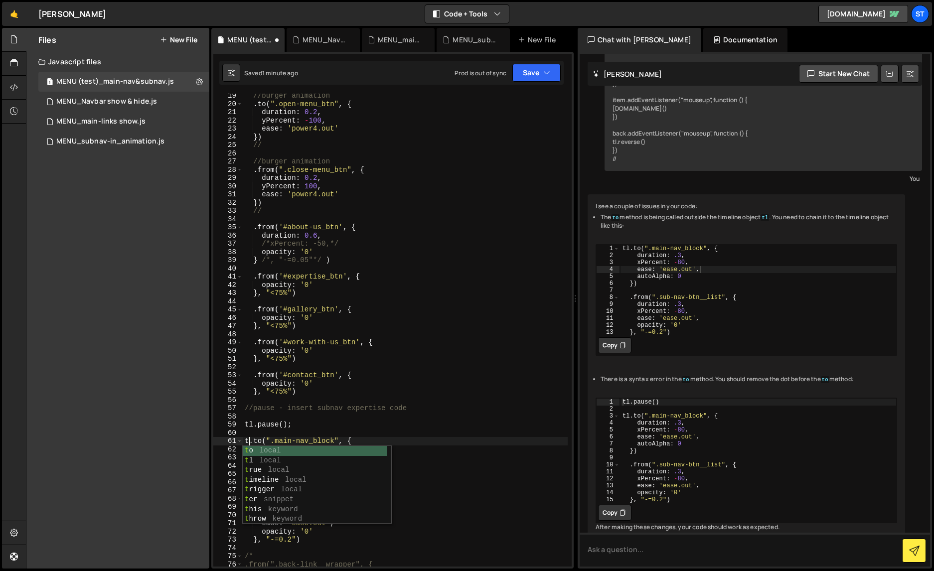
scroll to position [0, 0]
click at [451, 442] on div "//burger animation . to ( ".open-menu_btn" , { duration : 0.2 , yPercent : - 10…" at bounding box center [405, 336] width 325 height 489
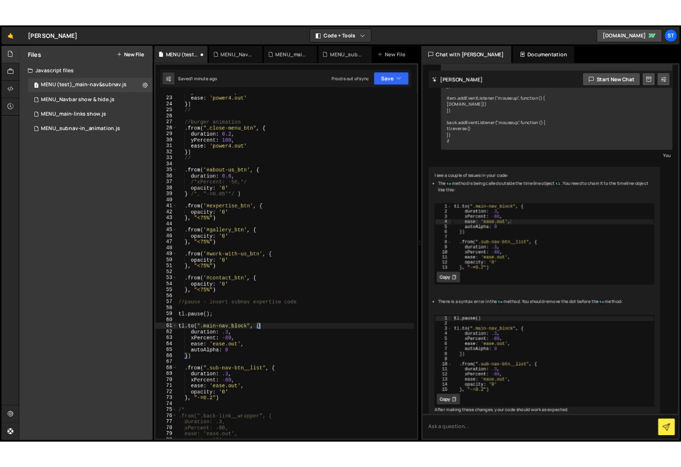
scroll to position [179, 0]
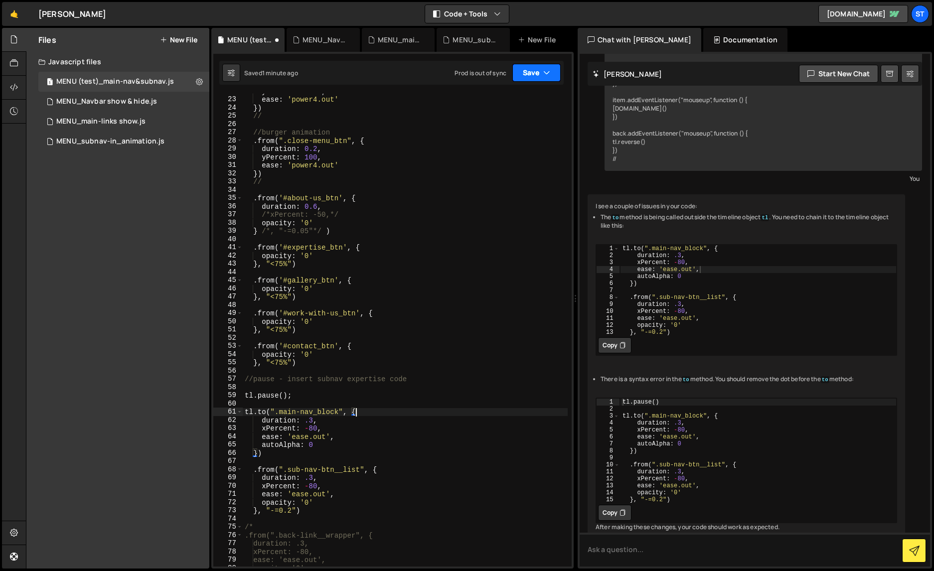
type textarea "[DOMAIN_NAME](".main-nav_block", {"
click at [546, 72] on icon "button" at bounding box center [546, 73] width 7 height 10
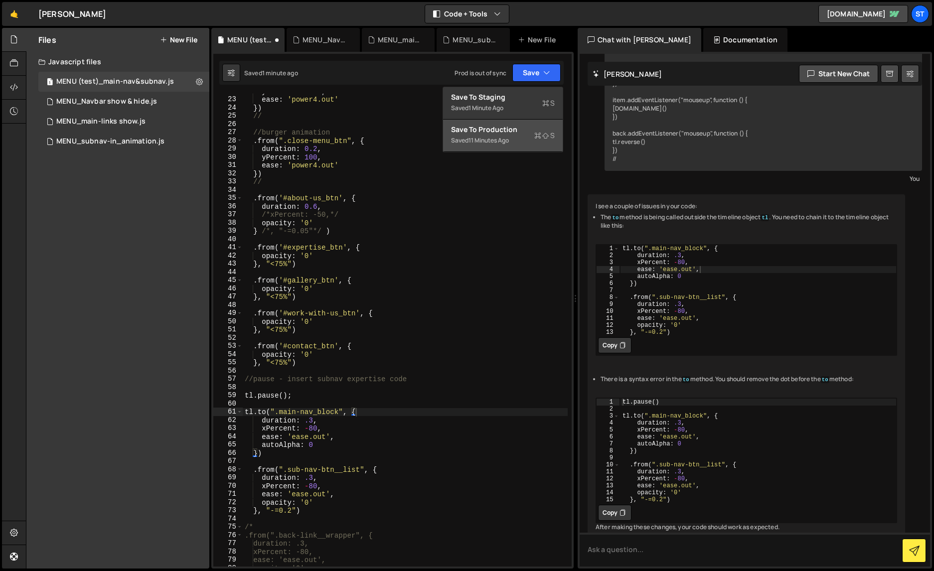
click at [476, 137] on div "11 minutes ago" at bounding box center [488, 140] width 40 height 8
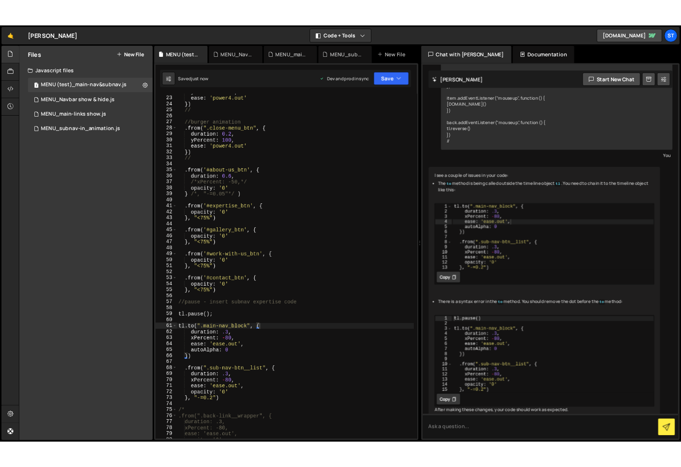
scroll to position [809, 0]
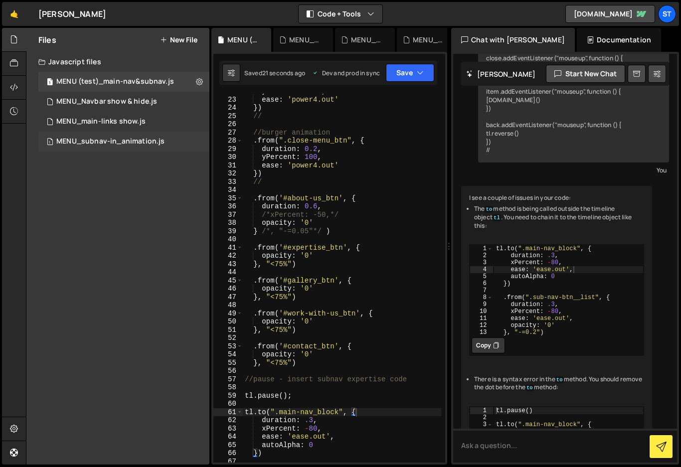
click at [183, 141] on div "1 MENU_subnav-in_animation.js 0" at bounding box center [123, 142] width 171 height 20
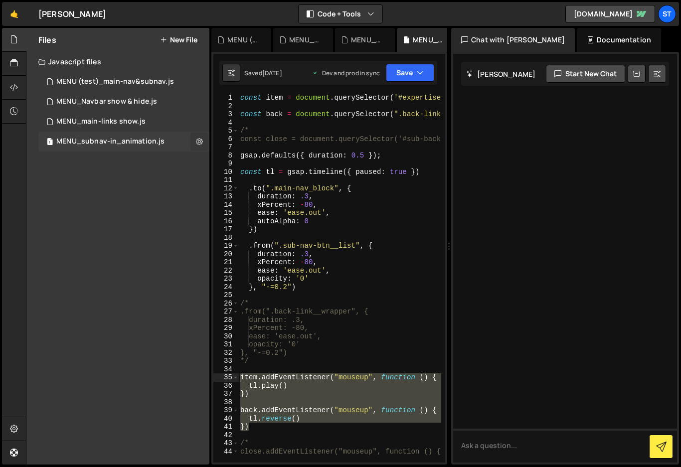
click at [199, 142] on icon at bounding box center [199, 141] width 7 height 9
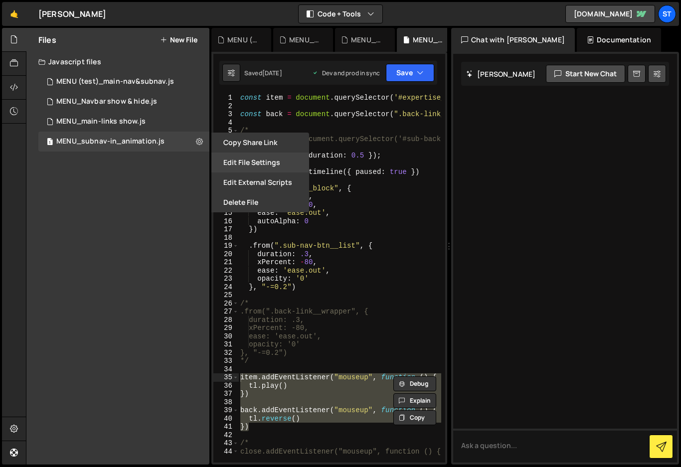
click at [273, 160] on button "Edit File Settings" at bounding box center [260, 162] width 98 height 20
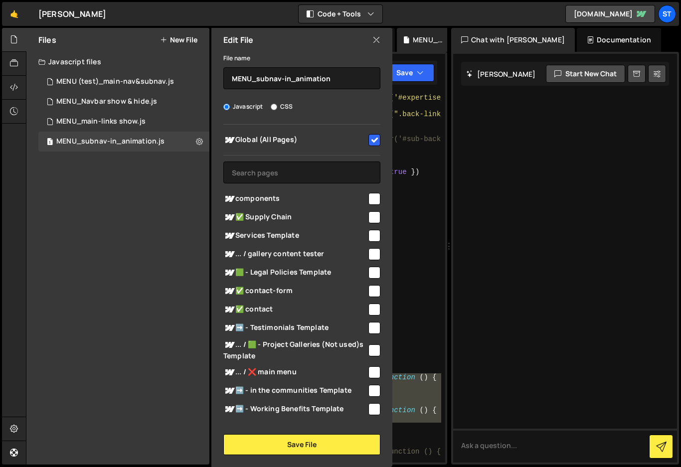
click at [370, 138] on input "checkbox" at bounding box center [374, 140] width 12 height 12
checkbox input "false"
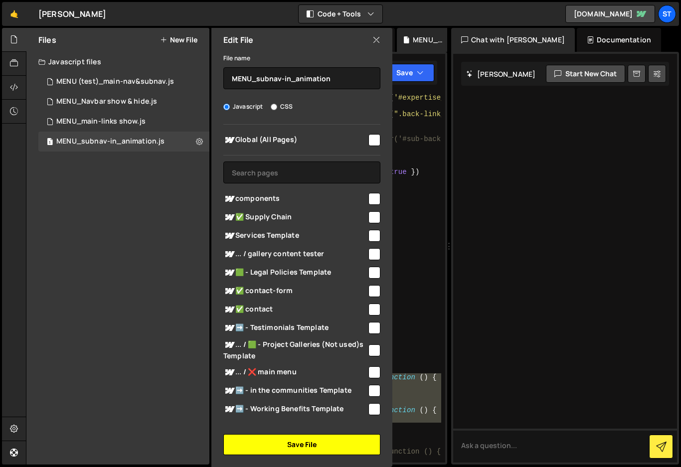
click at [298, 442] on button "Save File" at bounding box center [301, 444] width 157 height 21
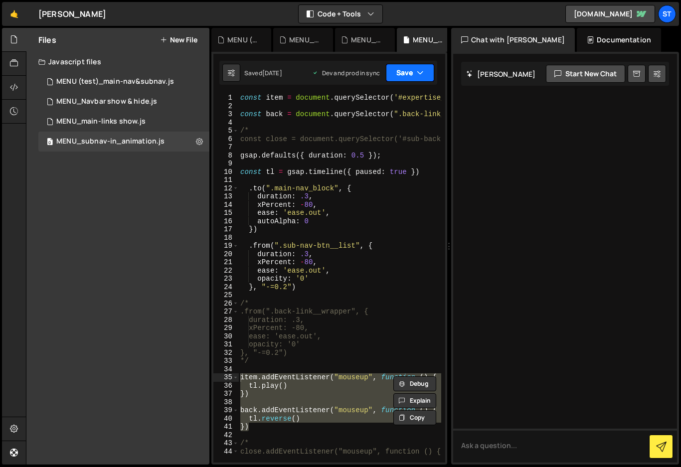
click at [423, 72] on button "Save" at bounding box center [410, 73] width 48 height 18
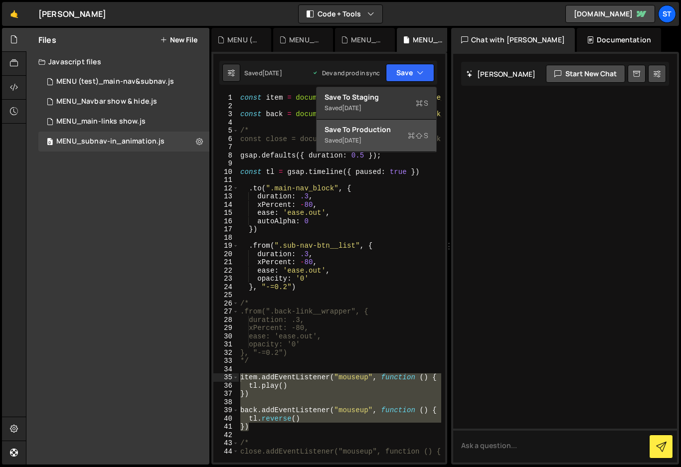
click at [361, 136] on div "[DATE]" at bounding box center [351, 140] width 19 height 8
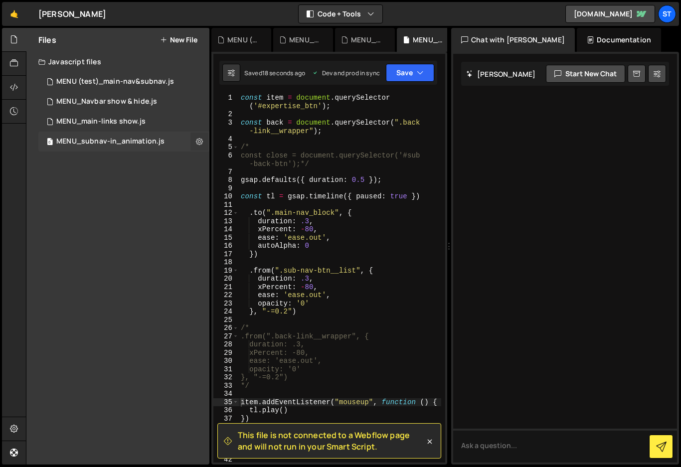
click at [195, 140] on button at bounding box center [199, 142] width 18 height 18
type input "MENU_subnav-in_animation"
radio input "true"
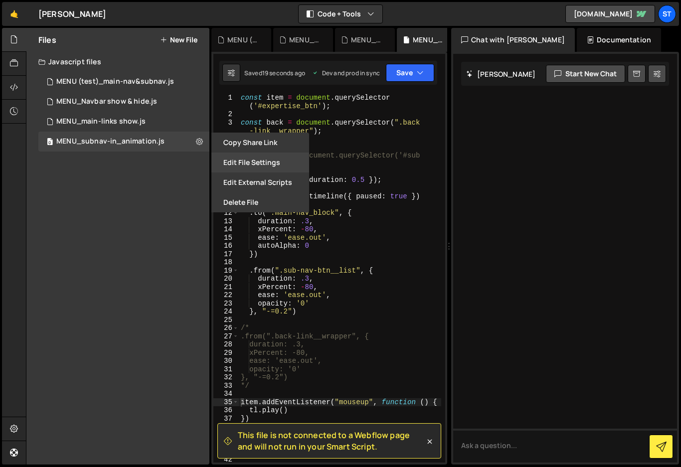
click at [255, 160] on button "Edit File Settings" at bounding box center [260, 162] width 98 height 20
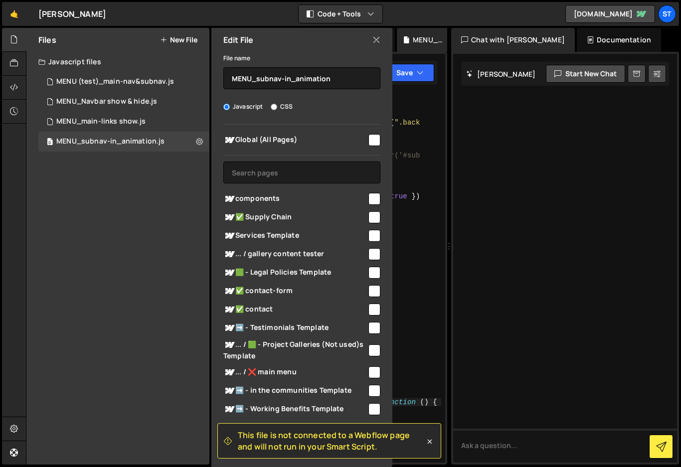
click at [370, 135] on input "checkbox" at bounding box center [374, 140] width 12 height 12
checkbox input "true"
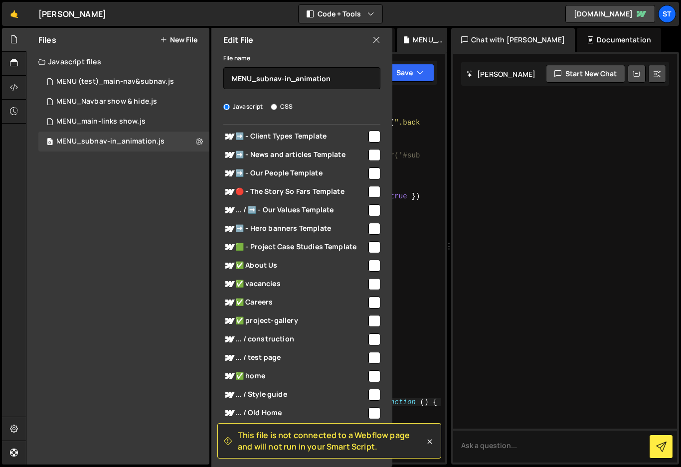
scroll to position [380, 0]
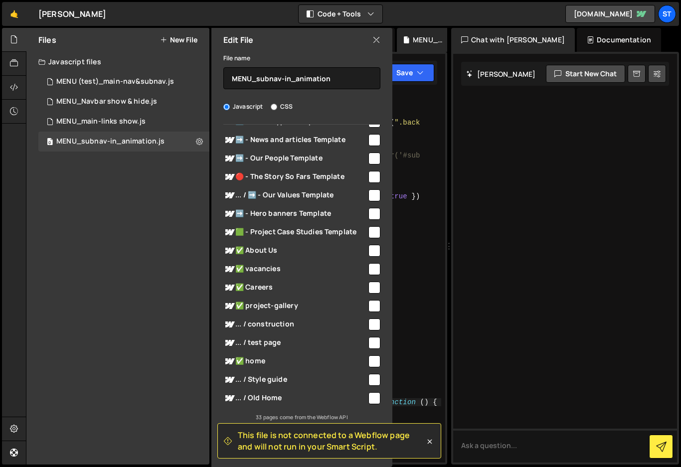
click at [379, 37] on icon at bounding box center [376, 39] width 8 height 11
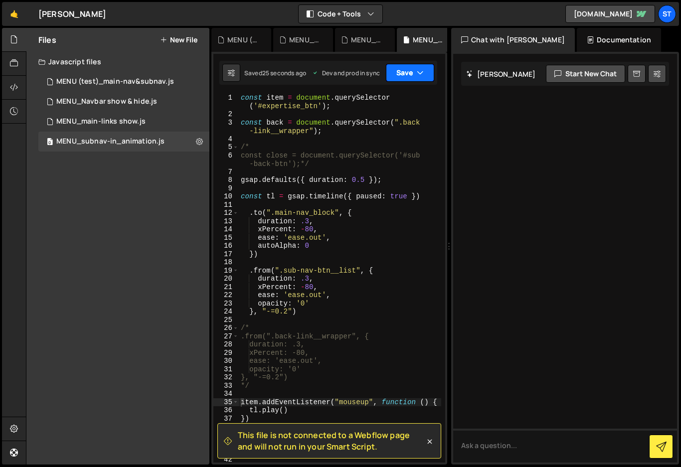
click at [424, 71] on button "Save" at bounding box center [410, 73] width 48 height 18
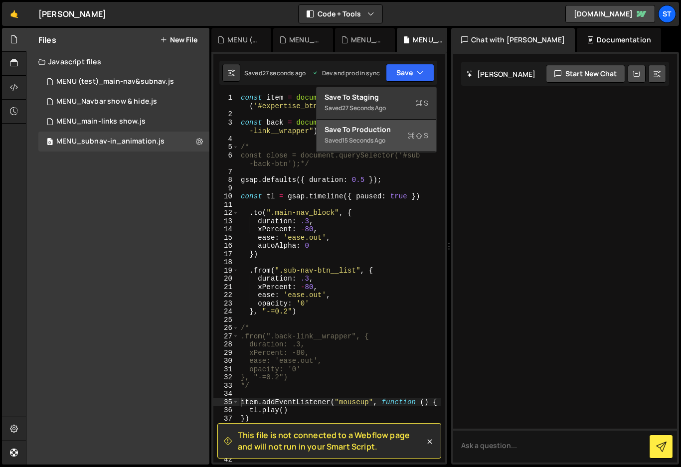
click at [359, 131] on div "Save to Production S" at bounding box center [376, 130] width 104 height 10
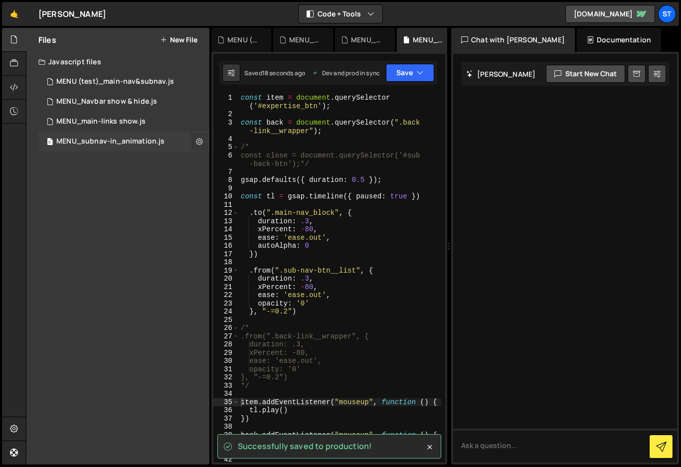
click at [196, 141] on icon at bounding box center [199, 141] width 7 height 9
type input "MENU_subnav-in_animation"
radio input "true"
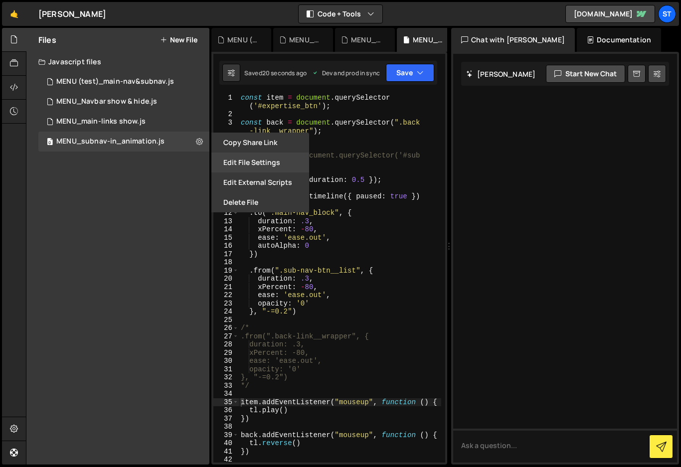
click at [251, 161] on button "Edit File Settings" at bounding box center [260, 162] width 98 height 20
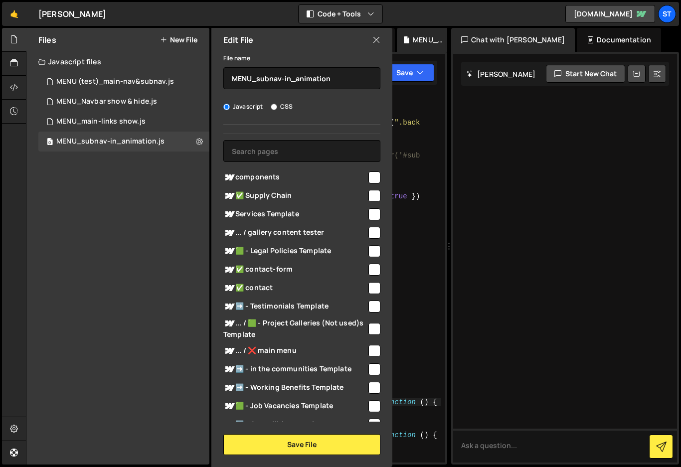
scroll to position [0, 0]
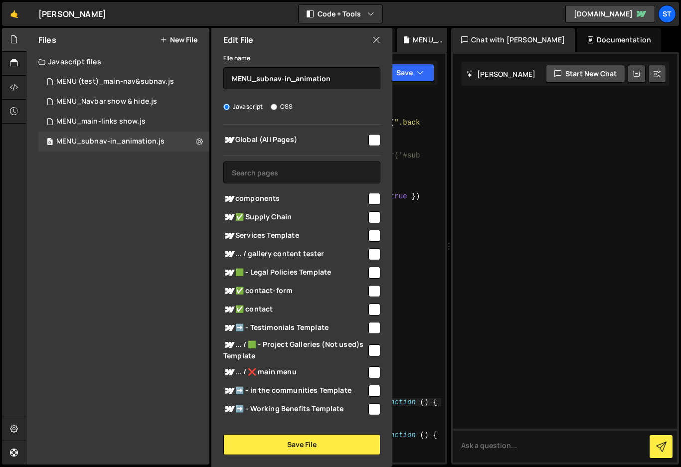
click at [374, 41] on icon at bounding box center [376, 39] width 8 height 11
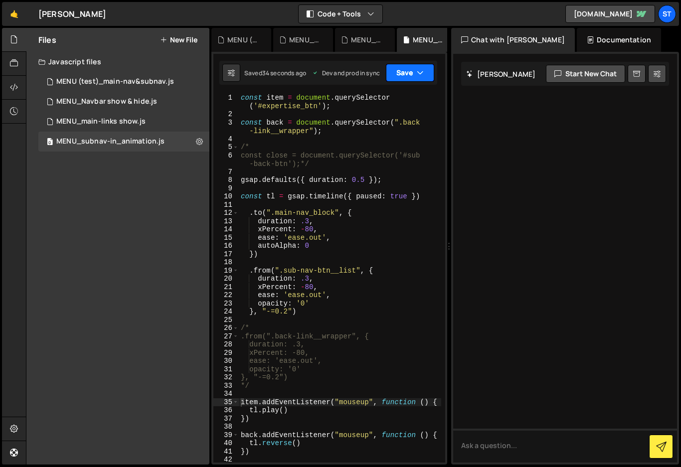
click at [418, 73] on icon "button" at bounding box center [419, 73] width 7 height 10
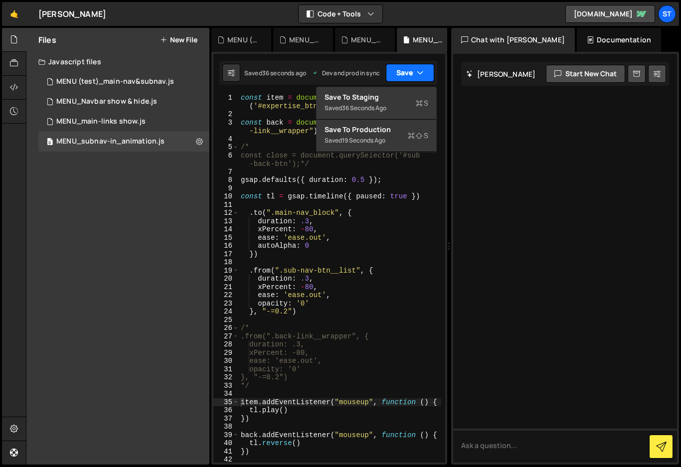
click at [418, 73] on icon "button" at bounding box center [419, 73] width 7 height 10
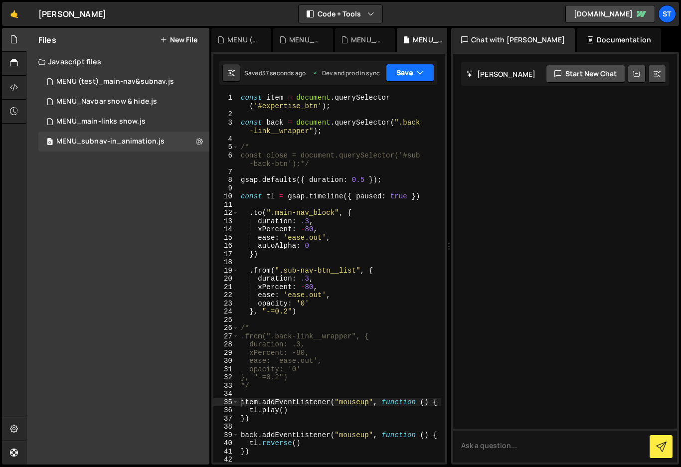
click at [421, 71] on icon "button" at bounding box center [419, 73] width 7 height 10
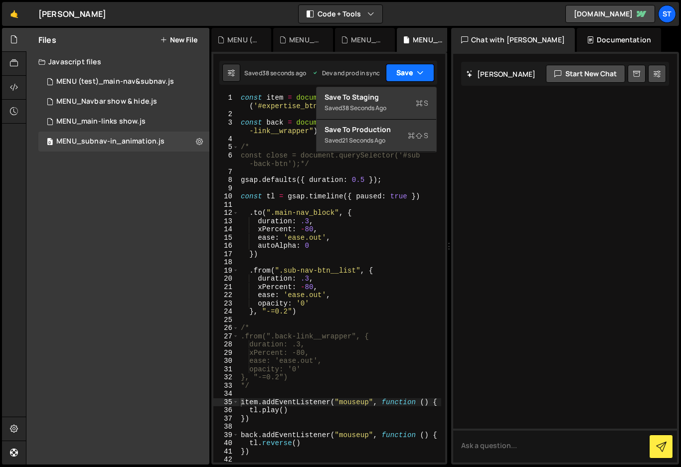
click at [421, 71] on icon "button" at bounding box center [419, 73] width 7 height 10
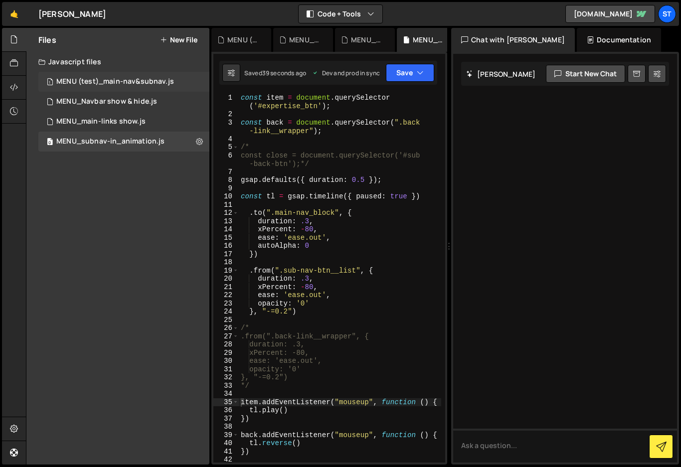
click at [153, 77] on div "1 MENU (test)_main-nav&subnav.js 0" at bounding box center [123, 82] width 171 height 20
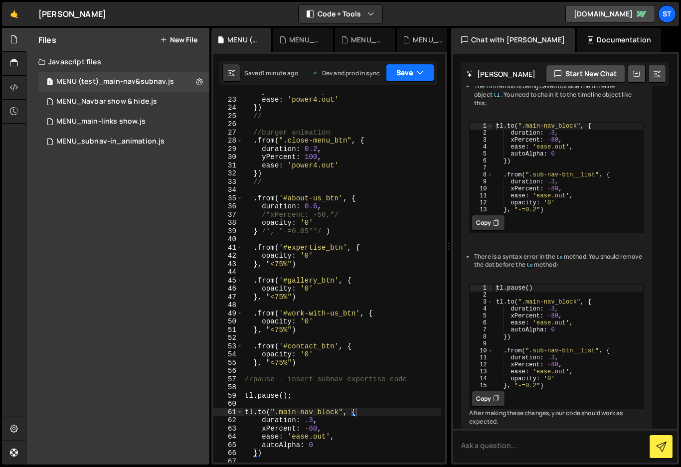
scroll to position [976, 0]
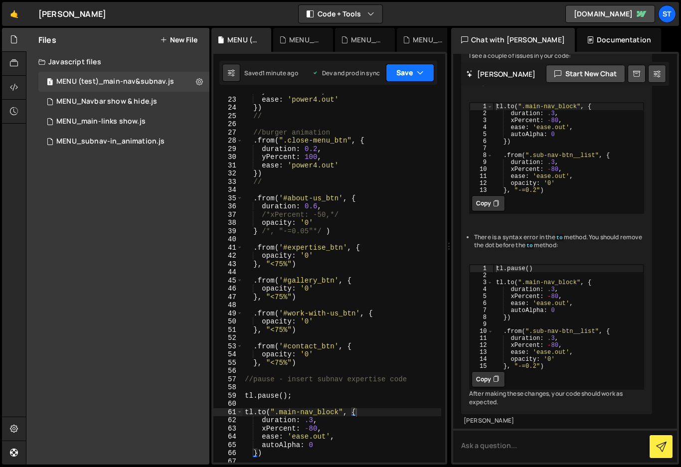
click at [414, 75] on button "Save" at bounding box center [410, 73] width 48 height 18
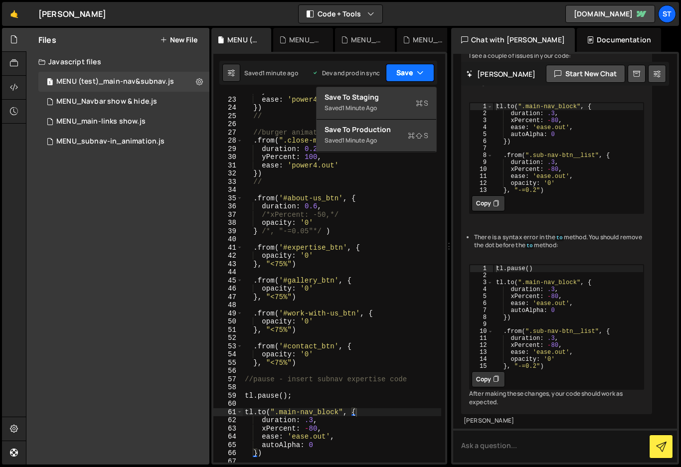
click at [414, 75] on button "Save" at bounding box center [410, 73] width 48 height 18
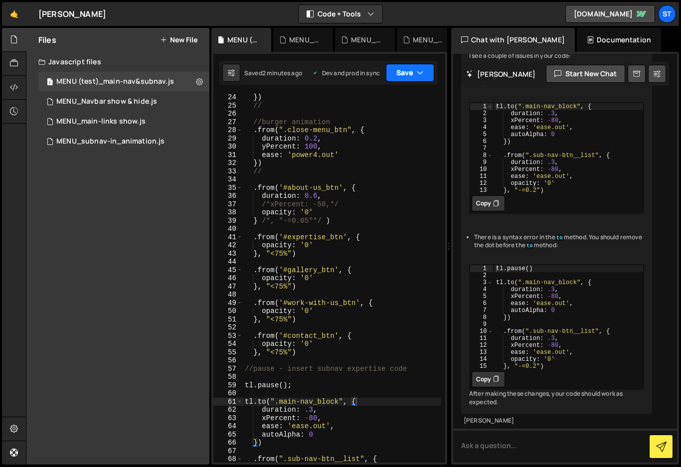
scroll to position [306, 0]
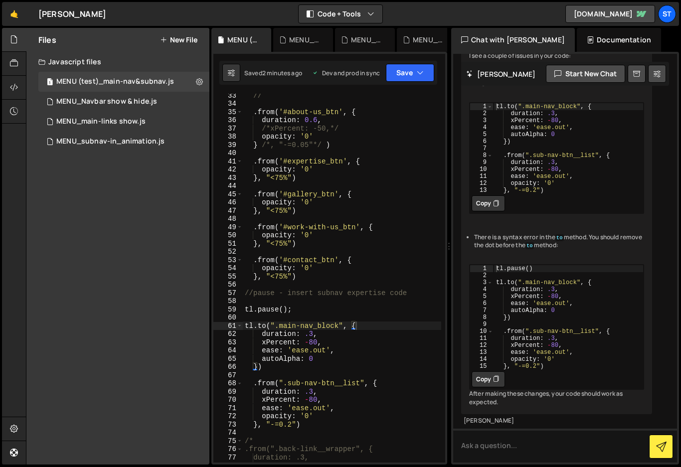
click at [251, 310] on div "// . from ( '#about-us_btn' , { duration : 0.6 , /*xPercent: -50,*/ opacity : '…" at bounding box center [342, 283] width 198 height 385
click at [411, 70] on button "Save" at bounding box center [410, 73] width 48 height 18
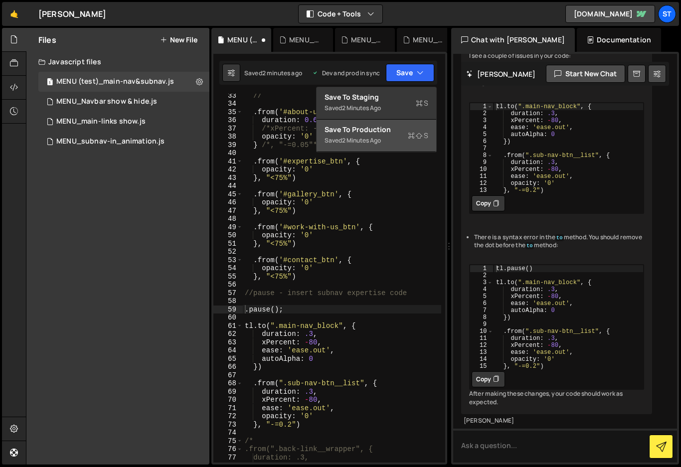
click at [351, 128] on div "Save to Production S" at bounding box center [376, 130] width 104 height 10
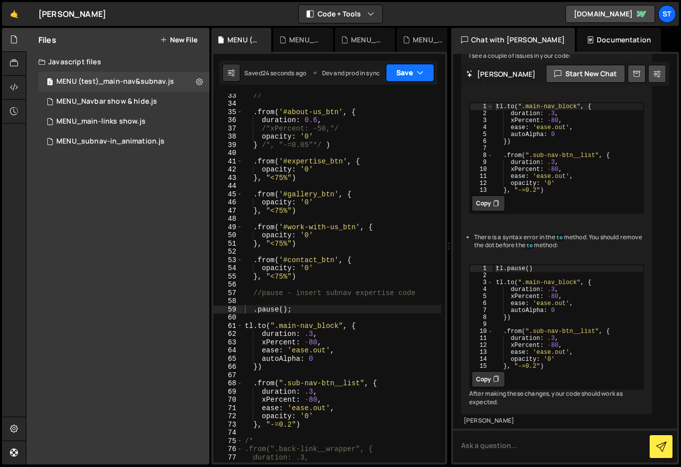
click at [413, 73] on button "Save" at bounding box center [410, 73] width 48 height 18
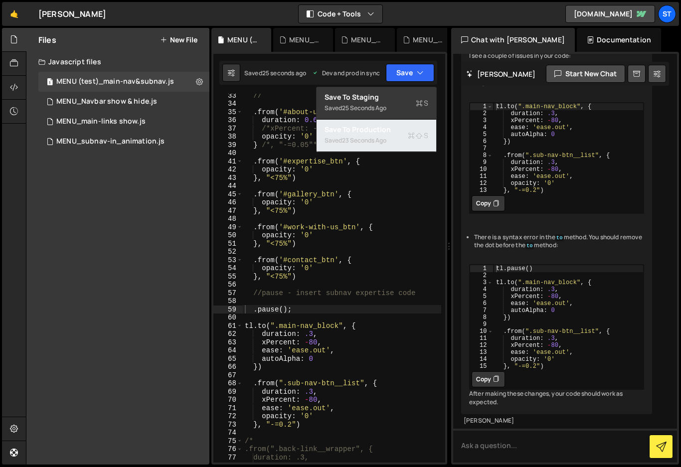
click at [364, 137] on div "23 seconds ago" at bounding box center [364, 140] width 44 height 8
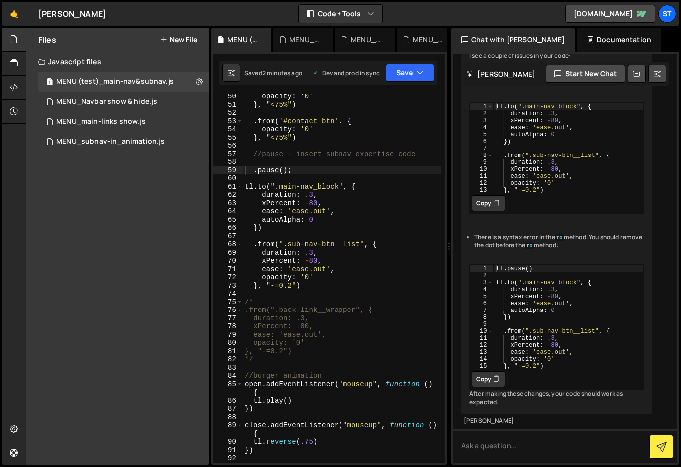
scroll to position [394, 0]
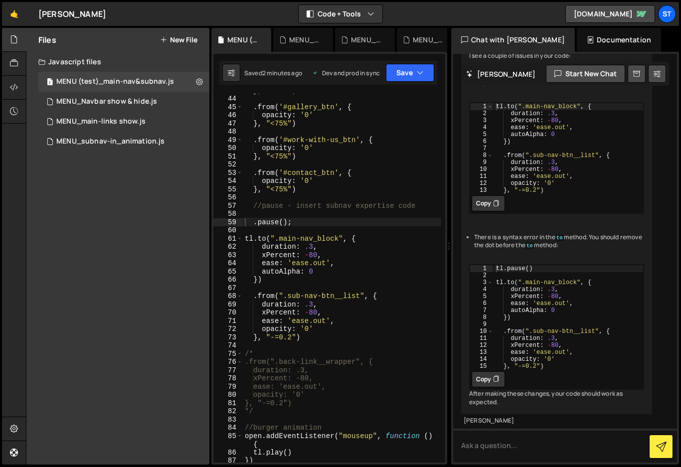
click at [285, 222] on div "} , "<75%" ) . from ( '#gallery_btn' , { opacity : '0' } , "<75%" ) . from ( '#…" at bounding box center [342, 278] width 198 height 385
click at [417, 69] on icon "button" at bounding box center [419, 73] width 7 height 10
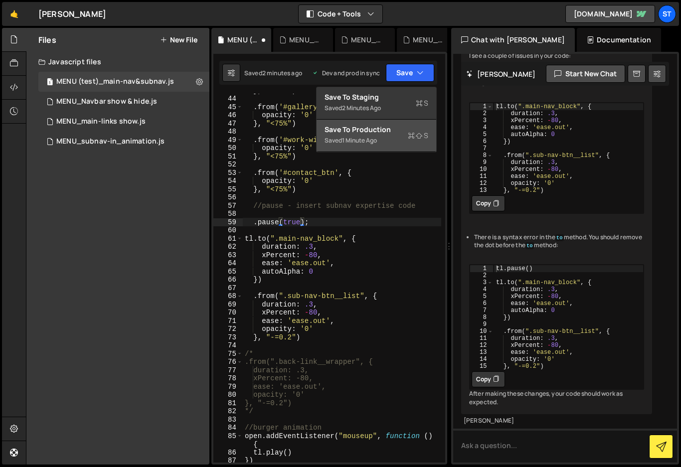
click at [376, 130] on div "Save to Production S" at bounding box center [376, 130] width 104 height 10
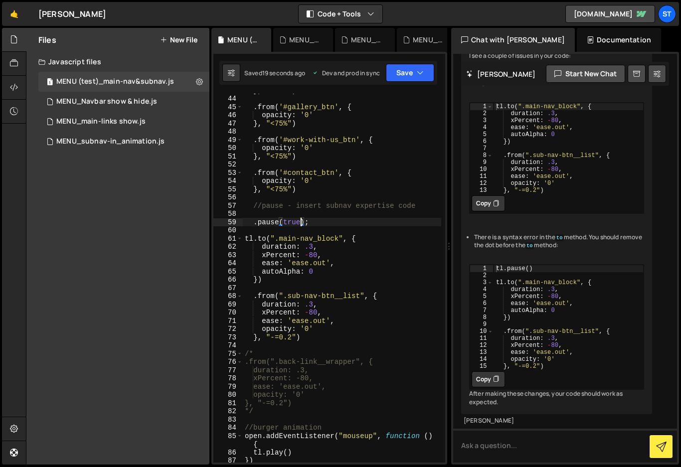
click at [302, 222] on div "} , "<75%" ) . from ( '#gallery_btn' , { opacity : '0' } , "<75%" ) . from ( '#…" at bounding box center [342, 278] width 198 height 385
type textarea ".pause();"
click at [408, 71] on button "Save" at bounding box center [410, 73] width 48 height 18
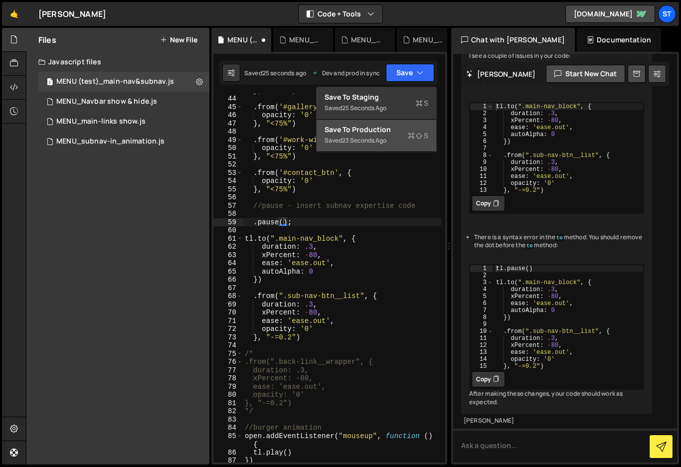
click at [365, 129] on div "Save to Production S" at bounding box center [376, 130] width 104 height 10
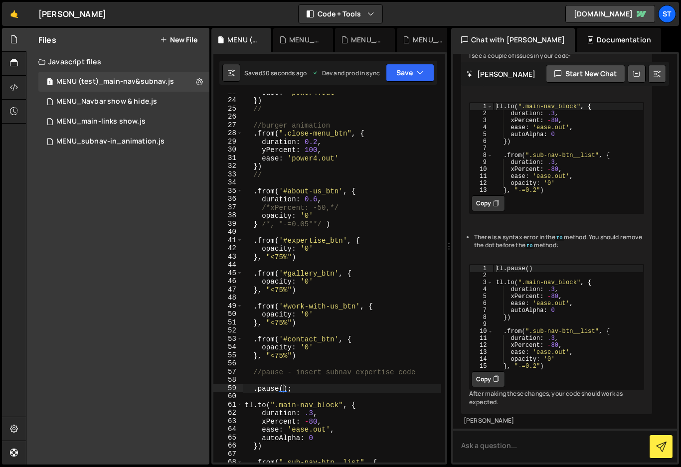
scroll to position [227, 0]
drag, startPoint x: 298, startPoint y: 389, endPoint x: 228, endPoint y: 391, distance: 70.3
click at [228, 391] on div ".pause(); 23 24 25 26 27 28 29 30 31 32 33 34 35 36 37 38 39 40 41 42 43 44 45 …" at bounding box center [329, 278] width 232 height 369
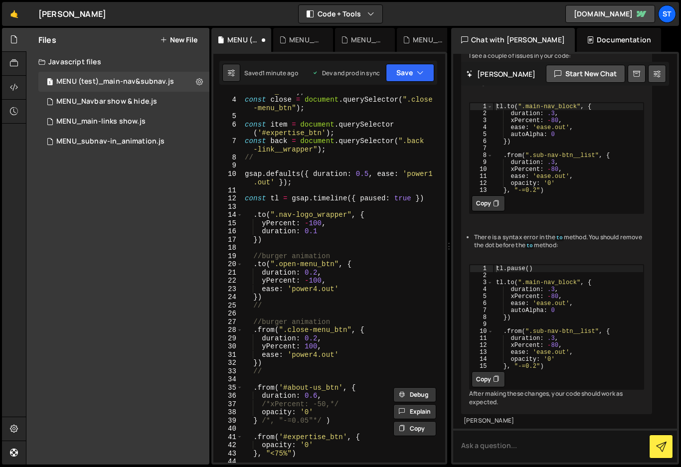
scroll to position [5, 0]
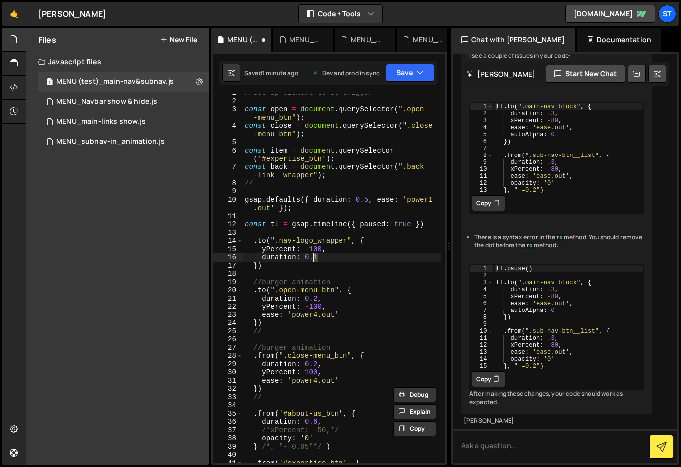
click at [314, 260] on div "//set up element to be trigger const open = document . querySelector ( ".open -…" at bounding box center [342, 281] width 198 height 385
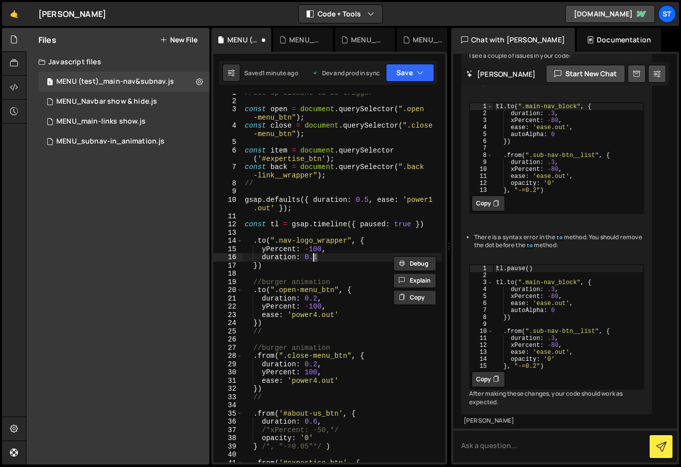
scroll to position [0, 4]
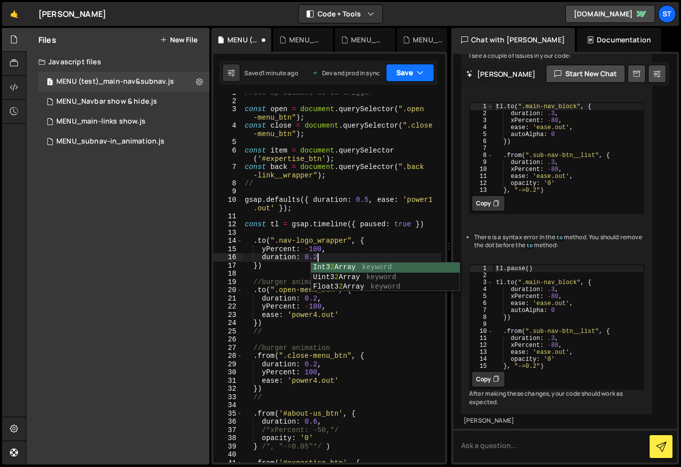
click at [427, 75] on button "Save" at bounding box center [410, 73] width 48 height 18
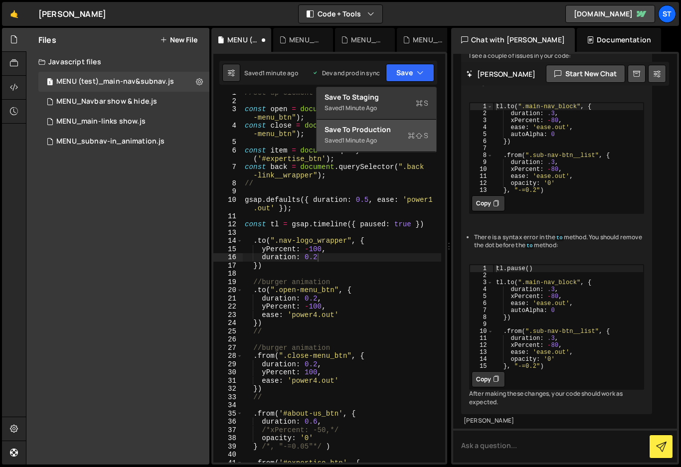
click at [375, 133] on div "Save to Production S" at bounding box center [376, 130] width 104 height 10
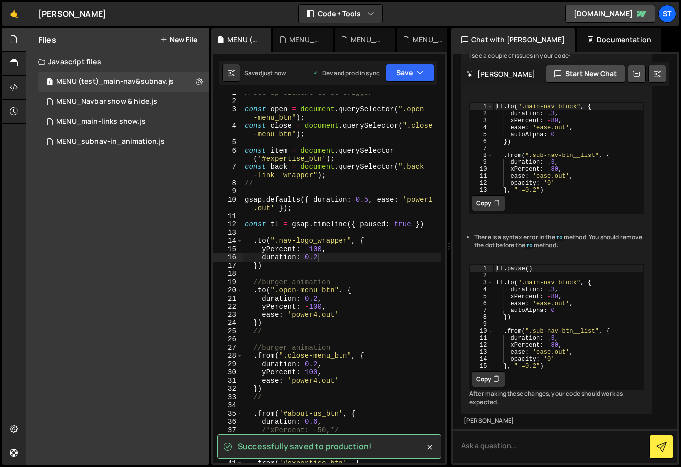
click at [347, 257] on div "//set up element to be trigger const open = document . querySelector ( ".open -…" at bounding box center [342, 281] width 198 height 385
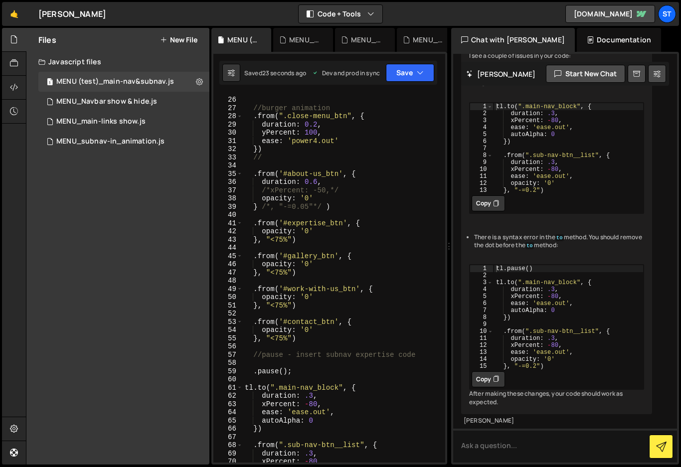
scroll to position [245, 0]
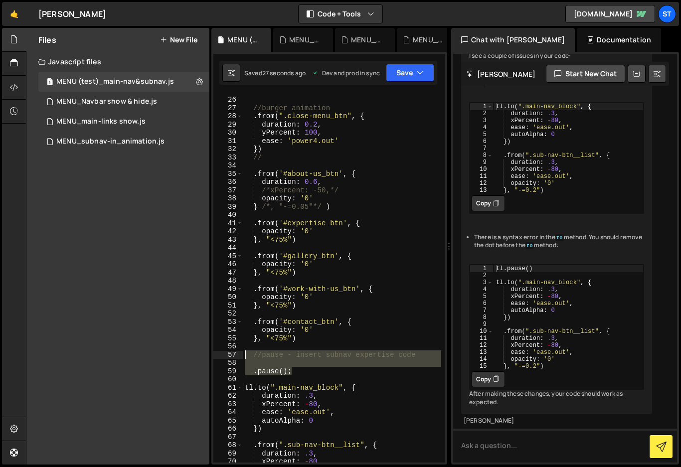
drag, startPoint x: 292, startPoint y: 373, endPoint x: 225, endPoint y: 355, distance: 70.0
click at [225, 355] on div "duration: 0.2 25 26 27 28 29 30 31 32 33 34 35 36 37 38 39 40 41 42 43 44 45 46…" at bounding box center [329, 278] width 232 height 369
type textarea "//pause - insert subnav expertise code"
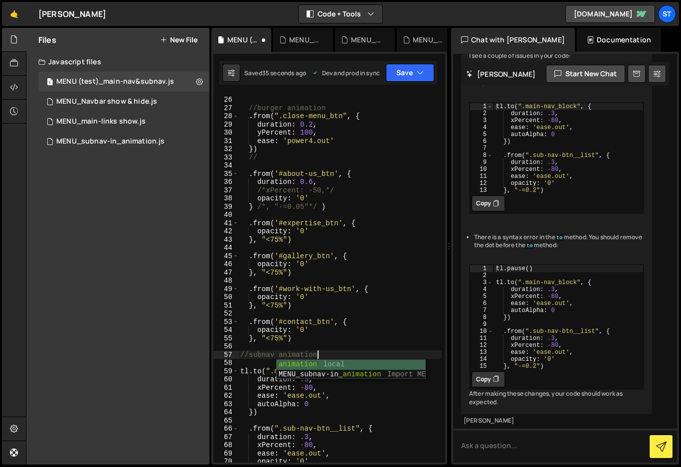
scroll to position [0, 4]
click at [325, 340] on div "// //burger animation . from ( ".close-menu_btn" , { duration : 0.2 , yPercent …" at bounding box center [339, 279] width 203 height 385
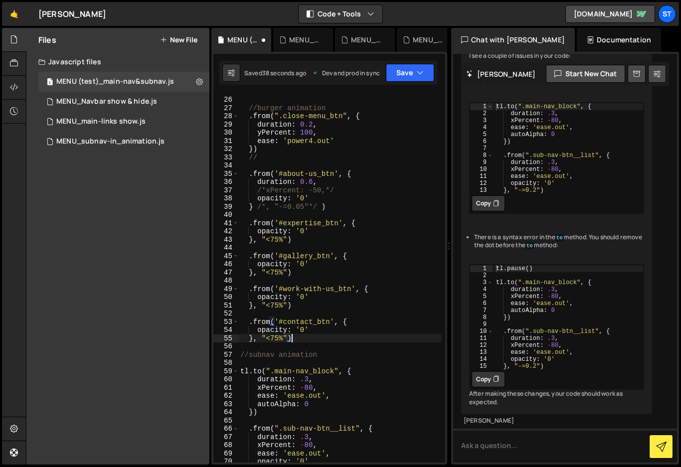
click at [277, 357] on div "// //burger animation . from ( ".close-menu_btn" , { duration : 0.2 , yPercent …" at bounding box center [339, 279] width 203 height 385
click at [379, 351] on div "// //burger animation . from ( ".close-menu_btn" , { duration : 0.2 , yPercent …" at bounding box center [339, 279] width 203 height 385
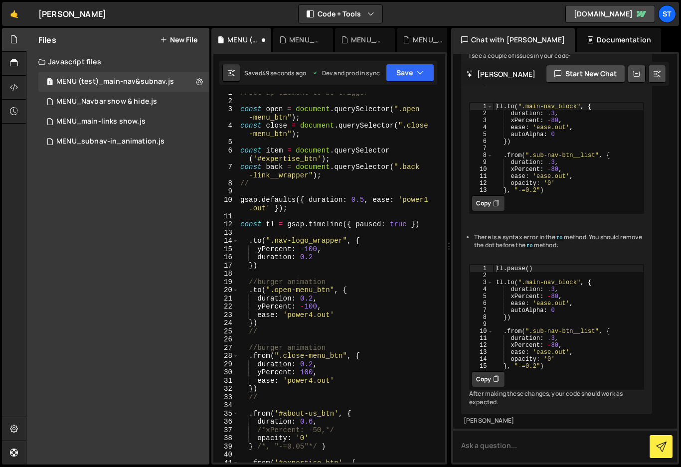
scroll to position [0, 0]
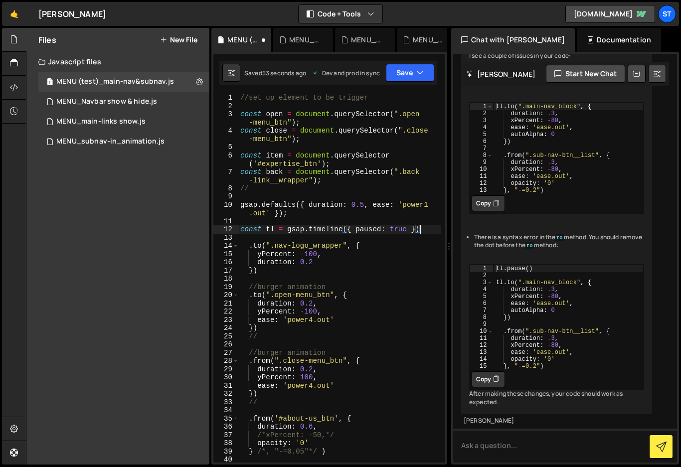
click at [422, 228] on div "//set up element to be trigger const open = document . querySelector ( ".open -…" at bounding box center [339, 286] width 203 height 385
type textarea "const tl = gsap.timeline({ paused: true })"
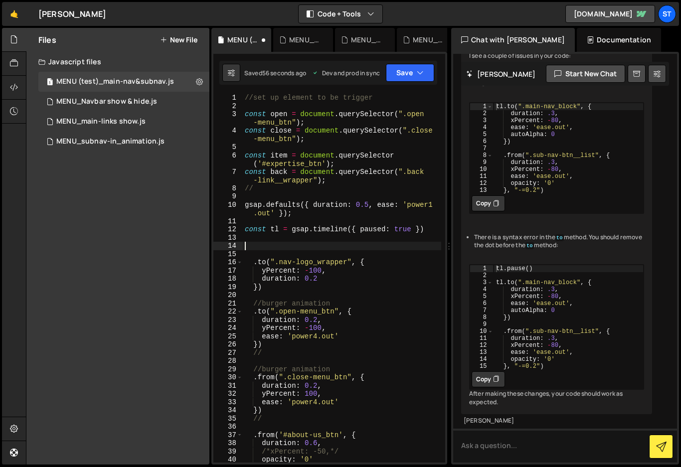
paste textarea ".pause();"
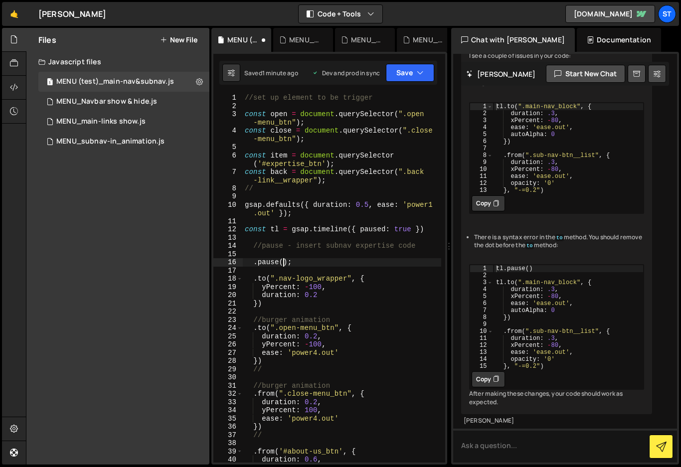
click at [282, 262] on div "//set up element to be trigger const open = document . querySelector ( ".open -…" at bounding box center [342, 286] width 198 height 385
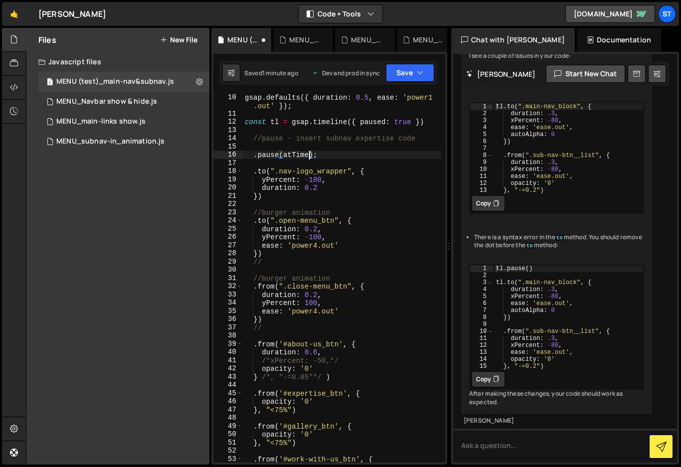
scroll to position [0, 4]
type textarea ".pause(atTime:1.2);"
click at [421, 270] on div "gsap . defaults ({ duration : 0.5 , ease : 'power1 .out' }) ; const tl = gsap .…" at bounding box center [342, 290] width 198 height 394
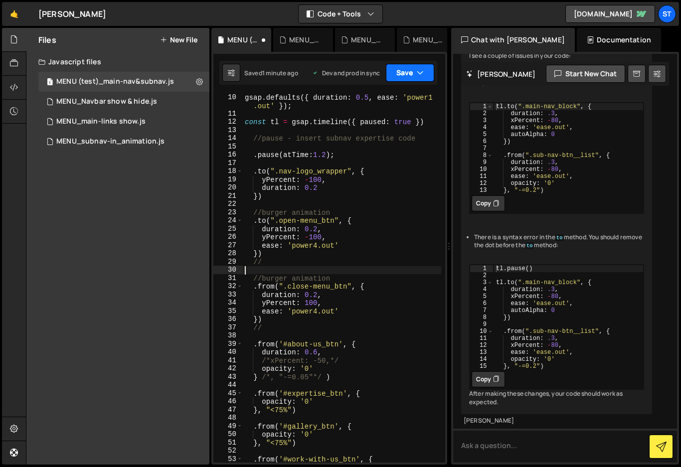
click at [411, 70] on button "Save" at bounding box center [410, 73] width 48 height 18
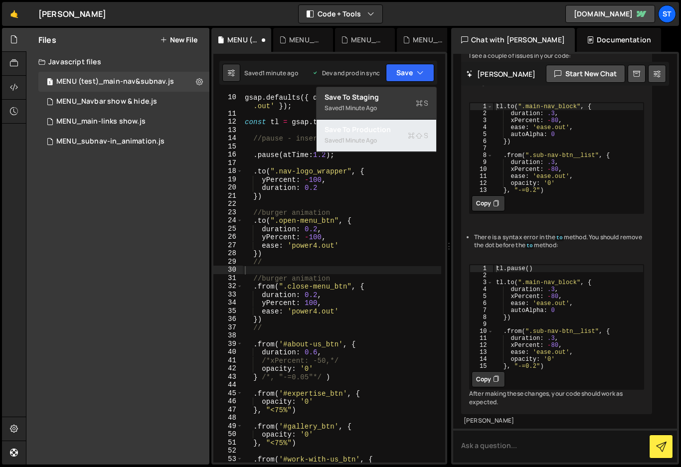
click at [360, 136] on div "1 minute ago" at bounding box center [359, 140] width 35 height 8
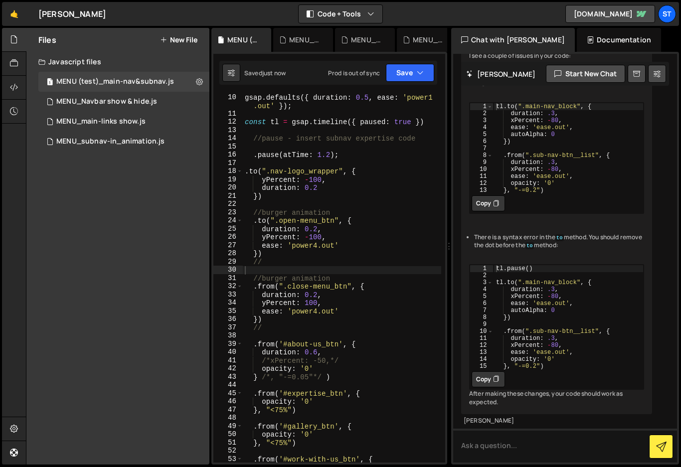
click at [252, 154] on div "gsap . defaults ({ duration : 0.5 , ease : 'power1 .out' }) ; const tl = gsap .…" at bounding box center [342, 290] width 198 height 394
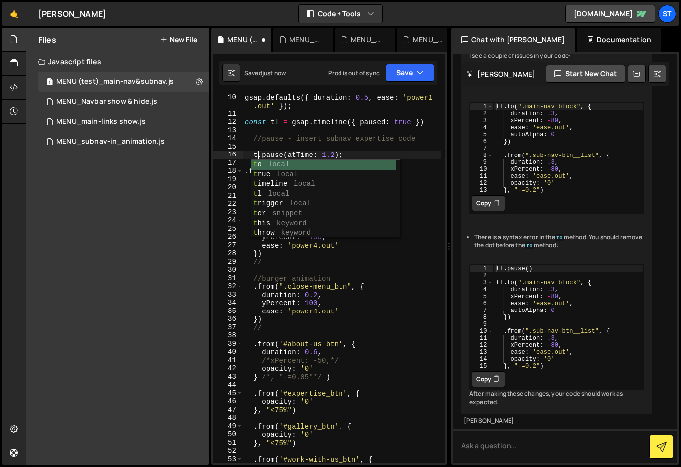
scroll to position [0, 1]
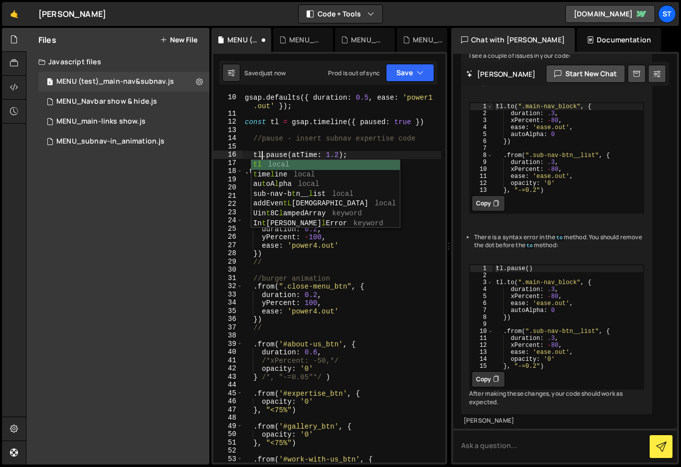
click at [410, 151] on div "gsap . defaults ({ duration : 0.5 , ease : 'power1 .out' }) ; const tl = gsap .…" at bounding box center [342, 290] width 198 height 394
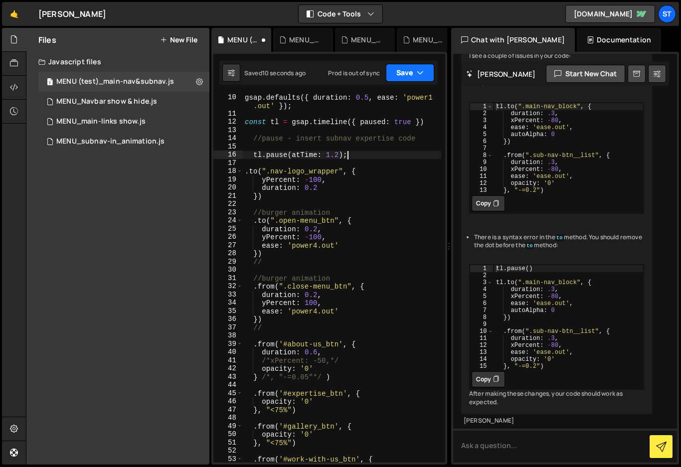
click at [423, 77] on icon "button" at bounding box center [419, 73] width 7 height 10
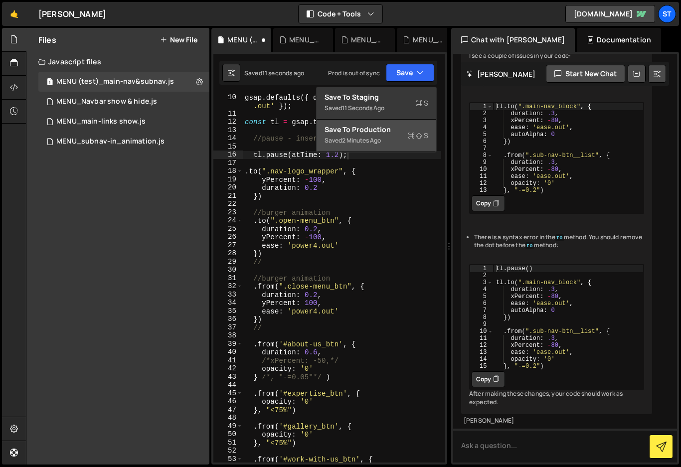
click at [388, 129] on div "Save to Production S" at bounding box center [376, 130] width 104 height 10
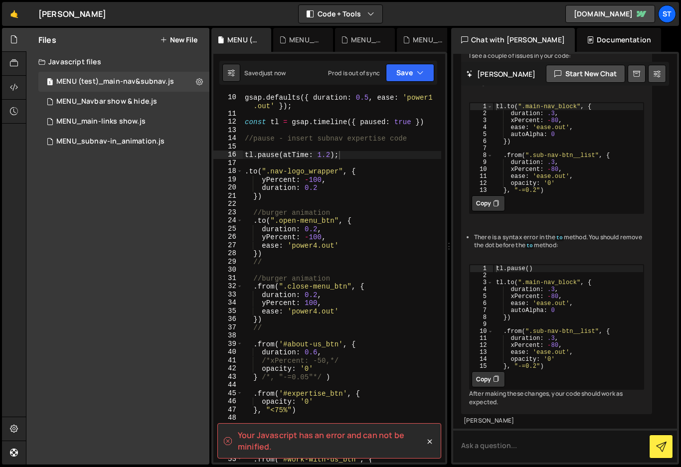
click at [381, 248] on div "gsap . defaults ({ duration : 0.5 , ease : 'power1 .out' }) ; const tl = gsap .…" at bounding box center [342, 290] width 198 height 394
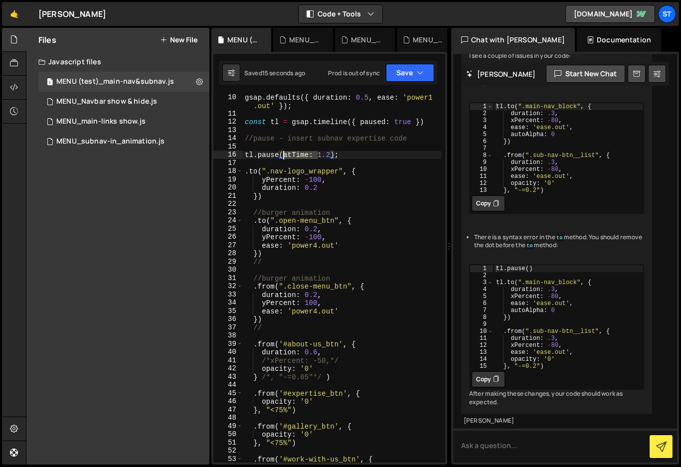
drag, startPoint x: 318, startPoint y: 155, endPoint x: 284, endPoint y: 158, distance: 34.0
click at [284, 158] on div "gsap . defaults ({ duration : 0.5 , ease : 'power1 .out' }) ; const tl = gsap .…" at bounding box center [342, 290] width 198 height 394
type textarea "tl.pause(1.2);"
click at [416, 75] on button "Save" at bounding box center [410, 73] width 48 height 18
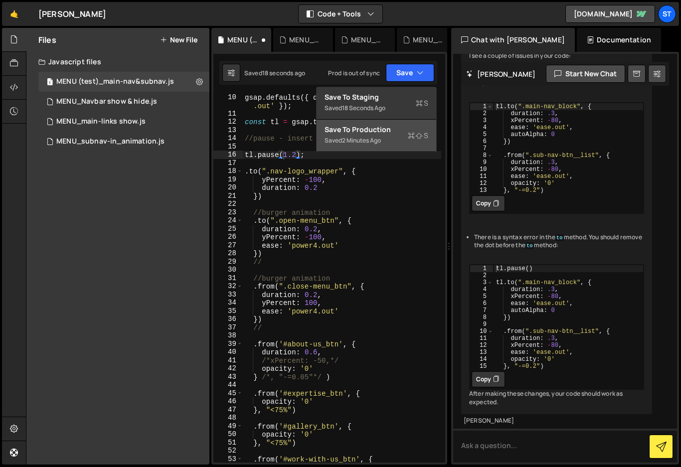
click at [383, 133] on div "Save to Production S" at bounding box center [376, 130] width 104 height 10
